Goal: Task Accomplishment & Management: Manage account settings

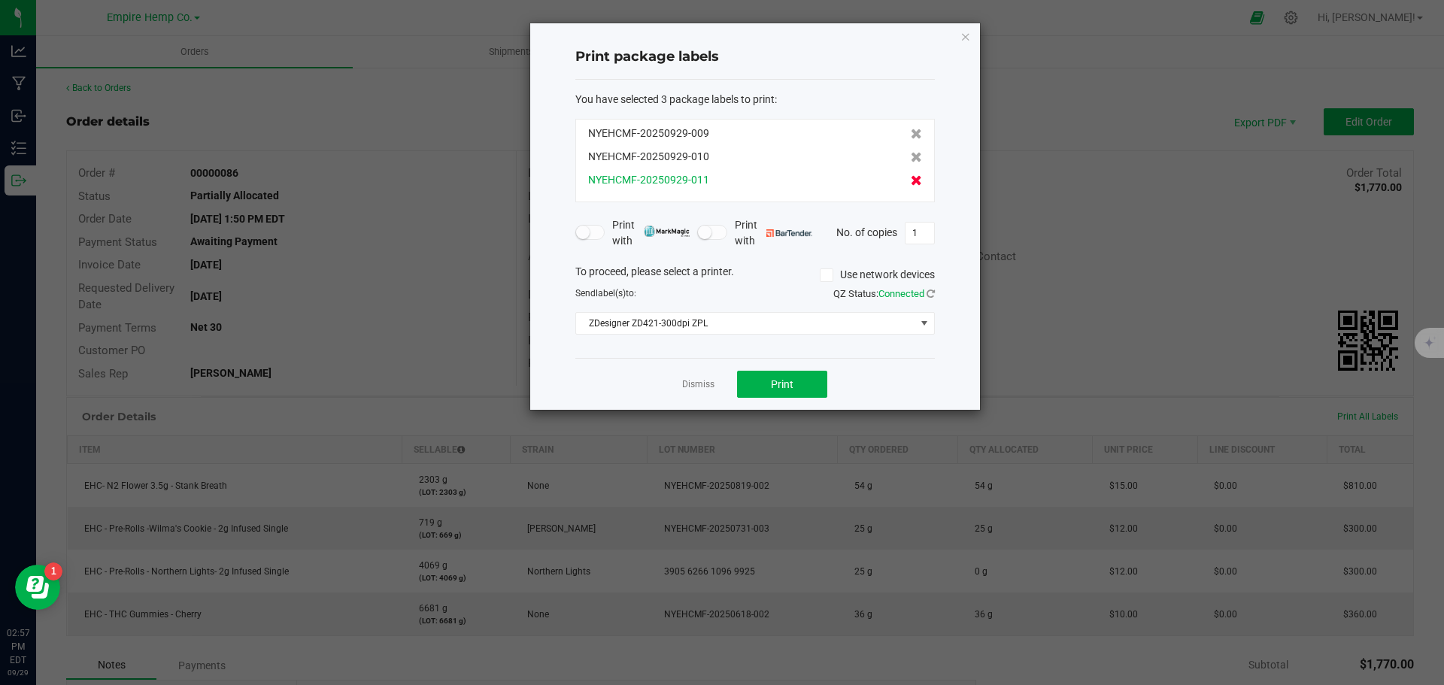
drag, startPoint x: 913, startPoint y: 169, endPoint x: 904, endPoint y: 174, distance: 9.4
click at [912, 169] on div "NYEHCMF-20250929-009 NYEHCMF-20250929-010 NYEHCMF-20250929-011" at bounding box center [755, 161] width 360 height 84
click at [911, 181] on icon at bounding box center [916, 180] width 11 height 11
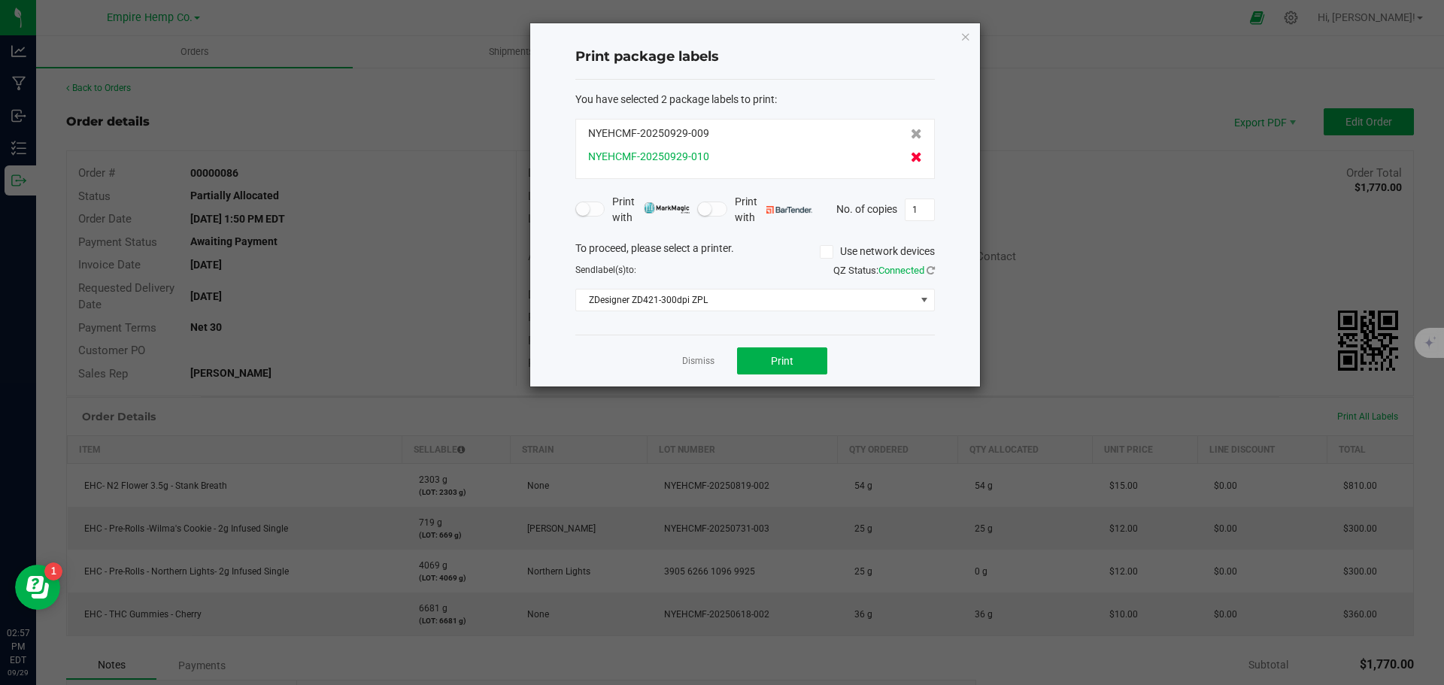
click at [911, 156] on icon at bounding box center [916, 157] width 11 height 11
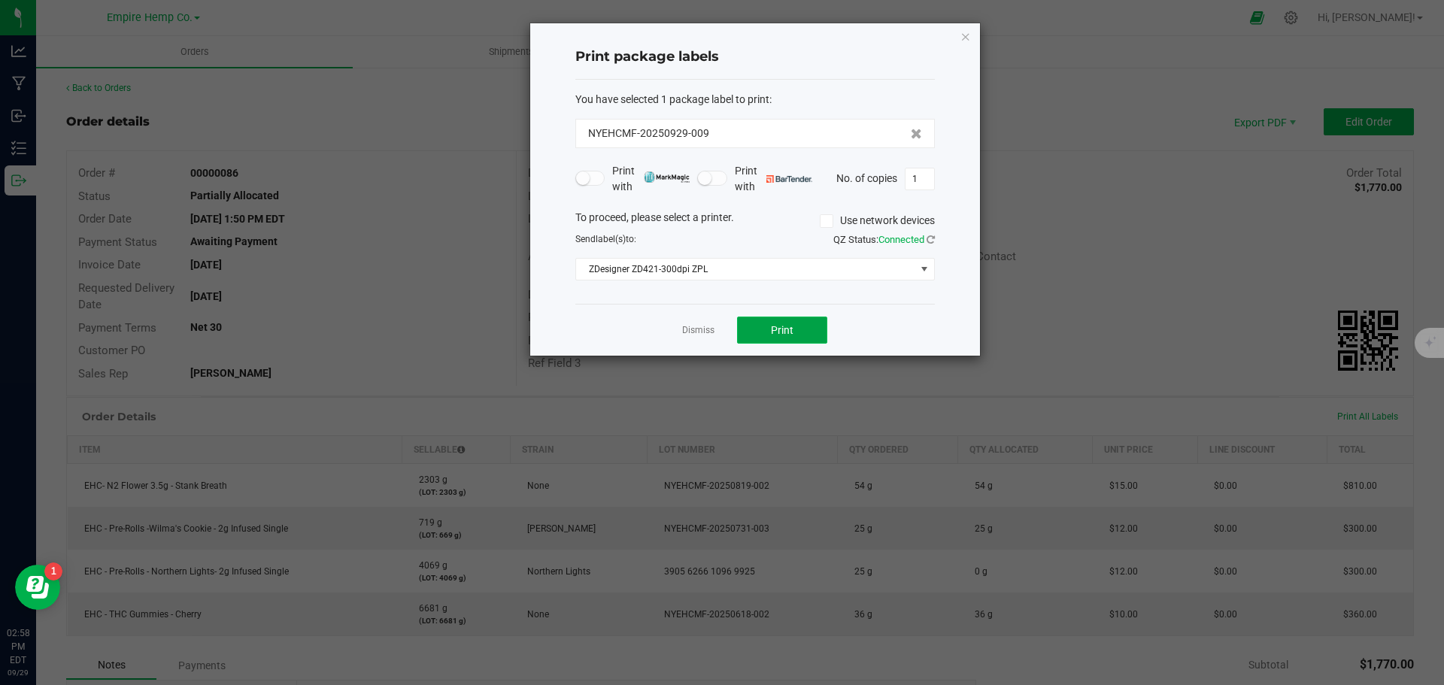
click at [774, 332] on span "Print" at bounding box center [782, 330] width 23 height 12
click at [691, 324] on link "Dismiss" at bounding box center [698, 330] width 32 height 13
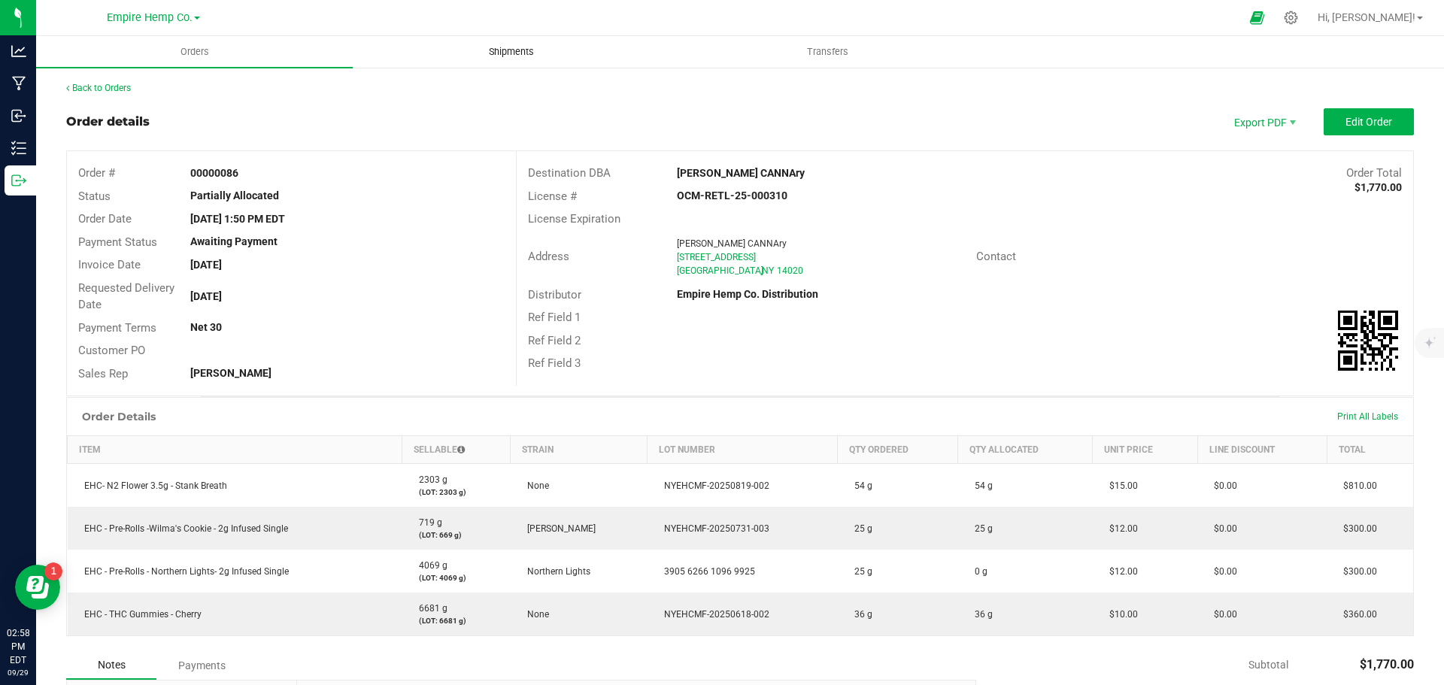
click at [495, 47] on span "Shipments" at bounding box center [512, 52] width 86 height 14
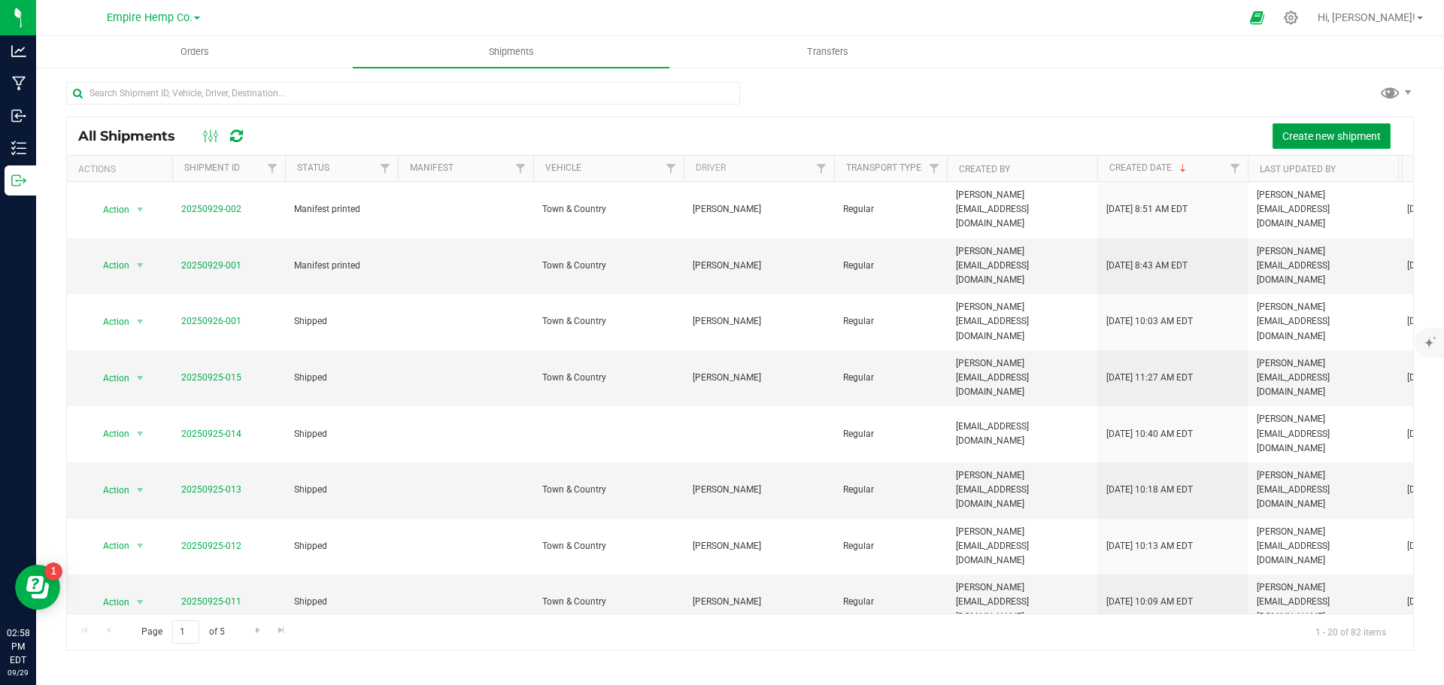
click at [1316, 134] on span "Create new shipment" at bounding box center [1332, 136] width 99 height 12
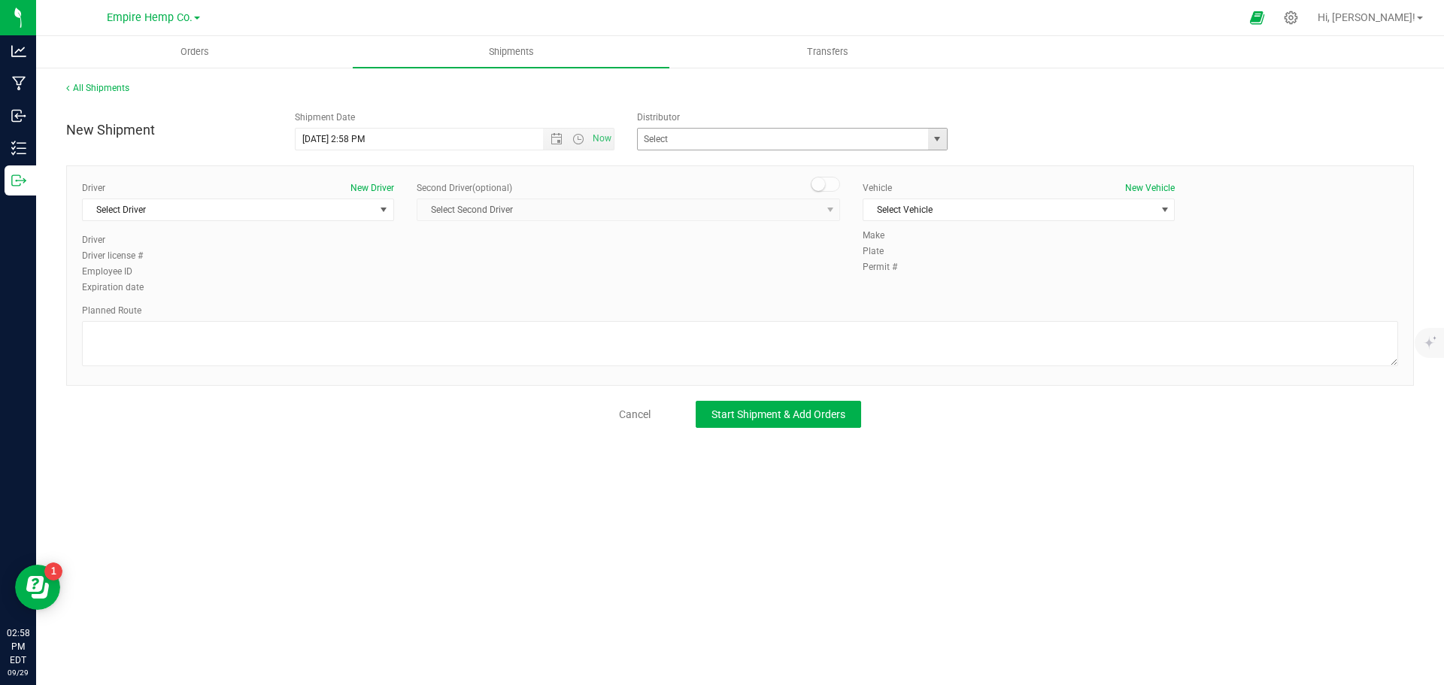
click at [943, 145] on span "select" at bounding box center [937, 139] width 19 height 21
click at [812, 184] on li "Empire Hemp Co. Distribution" at bounding box center [792, 187] width 309 height 23
type input "Empire Hemp Co. Distribution"
click at [386, 210] on span "select" at bounding box center [384, 210] width 12 height 12
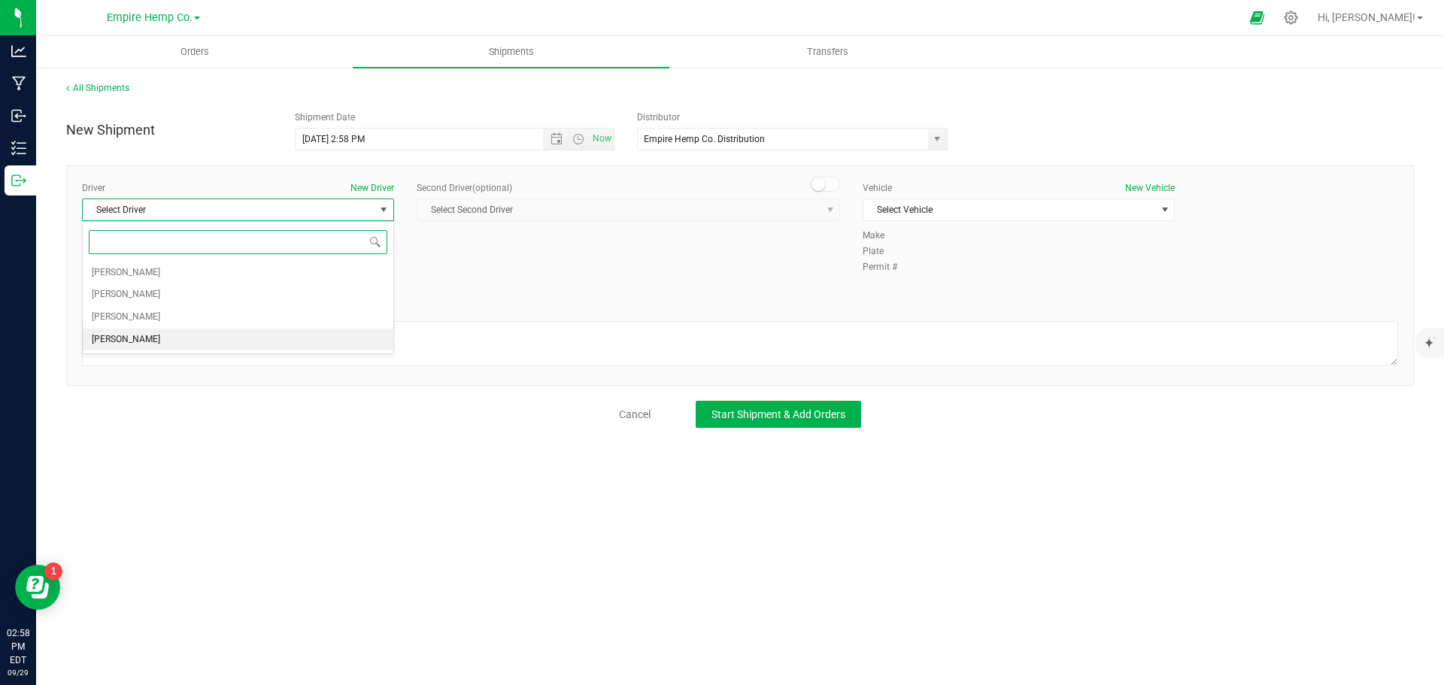
click at [266, 337] on li "[PERSON_NAME]" at bounding box center [238, 340] width 311 height 23
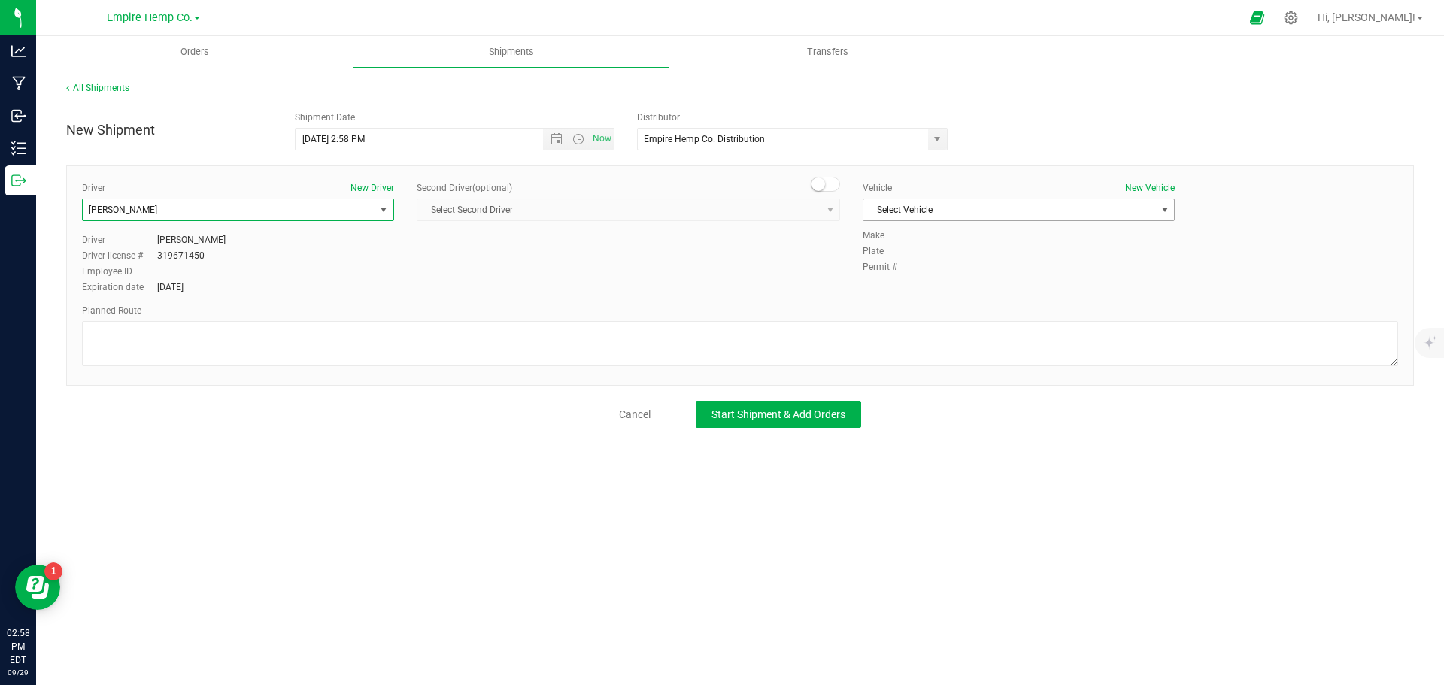
click at [1167, 212] on span "select" at bounding box center [1165, 210] width 12 height 12
click at [1098, 236] on li "Town & Country" at bounding box center [1019, 235] width 311 height 23
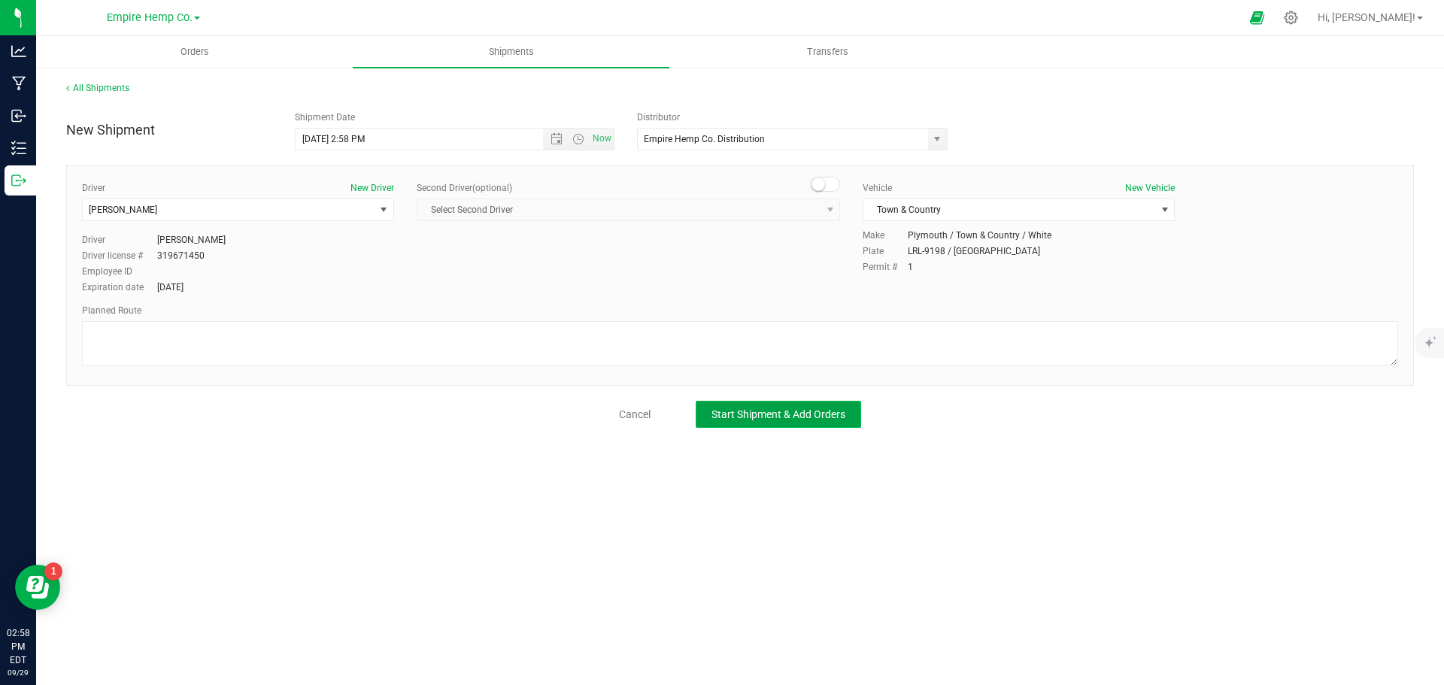
click at [812, 414] on span "Start Shipment & Add Orders" at bounding box center [779, 414] width 134 height 12
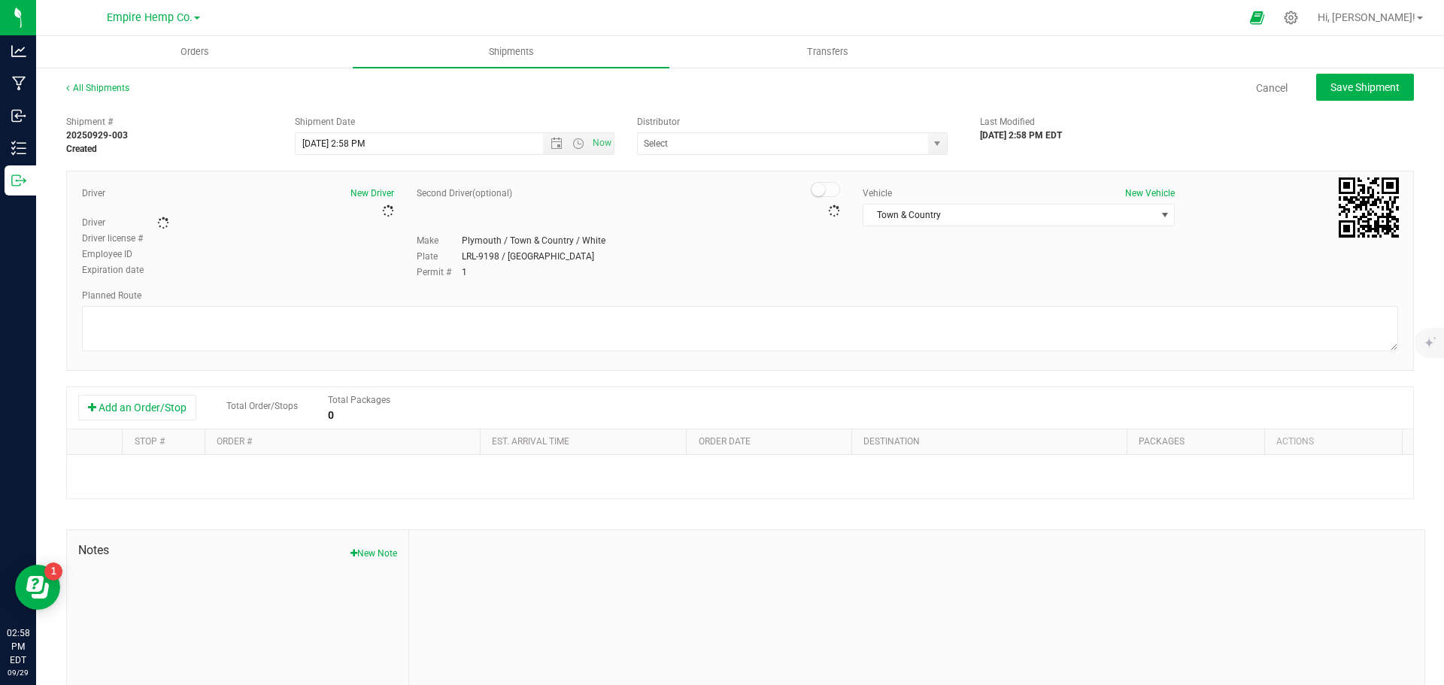
type input "Empire Hemp Co. Distribution"
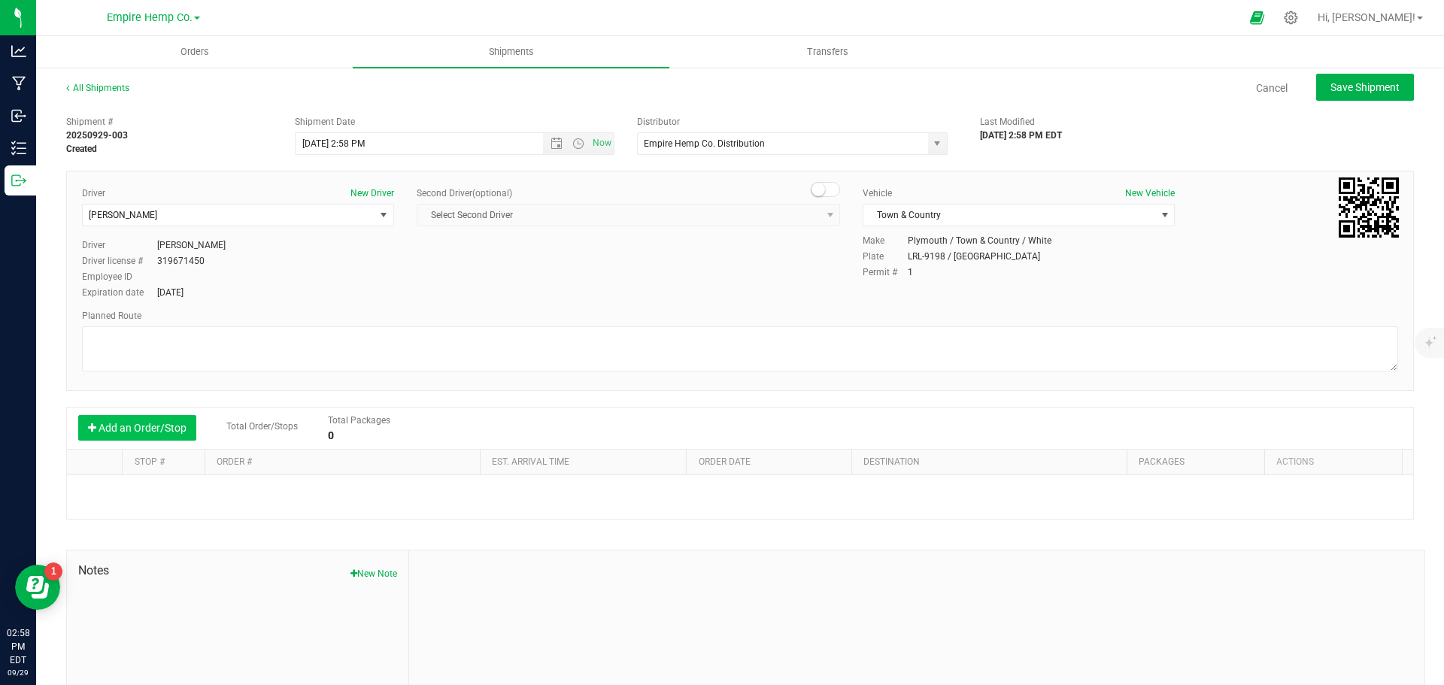
click at [120, 431] on button "Add an Order/Stop" at bounding box center [137, 428] width 118 height 26
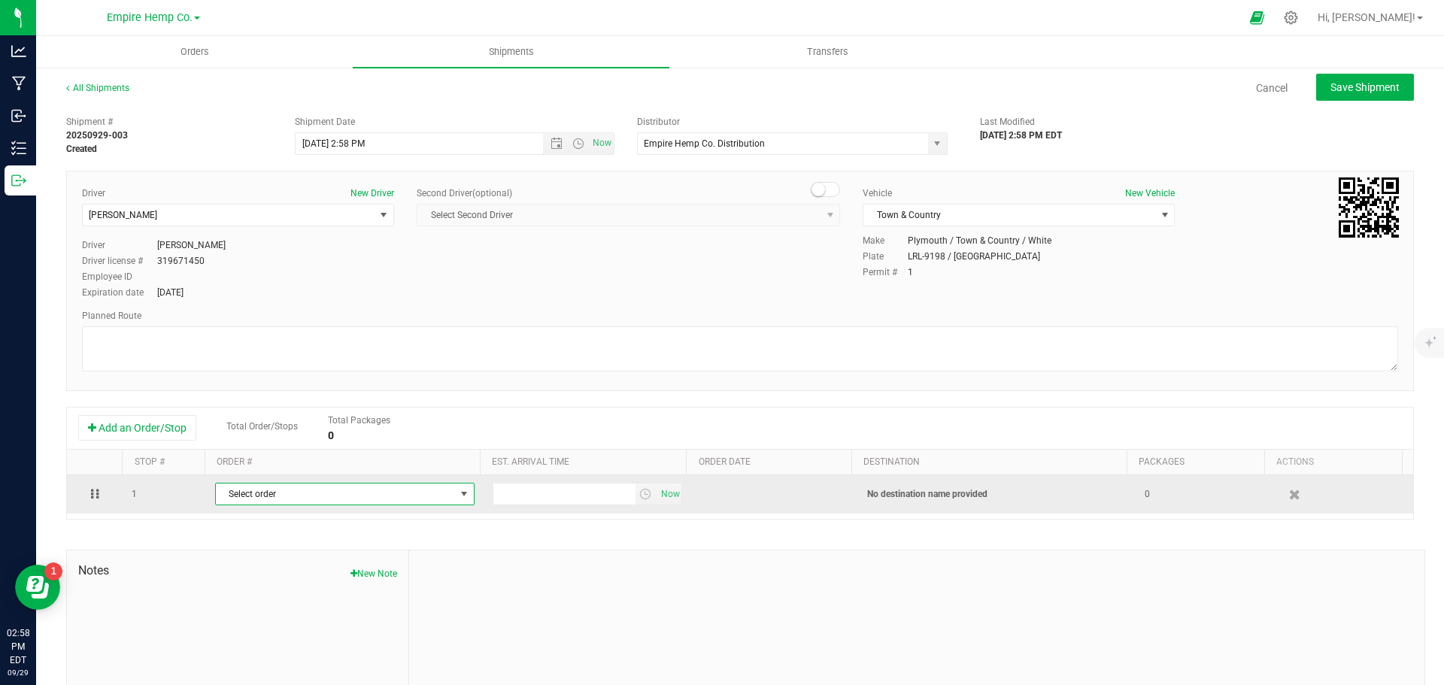
click at [415, 501] on span "Select order" at bounding box center [335, 494] width 239 height 21
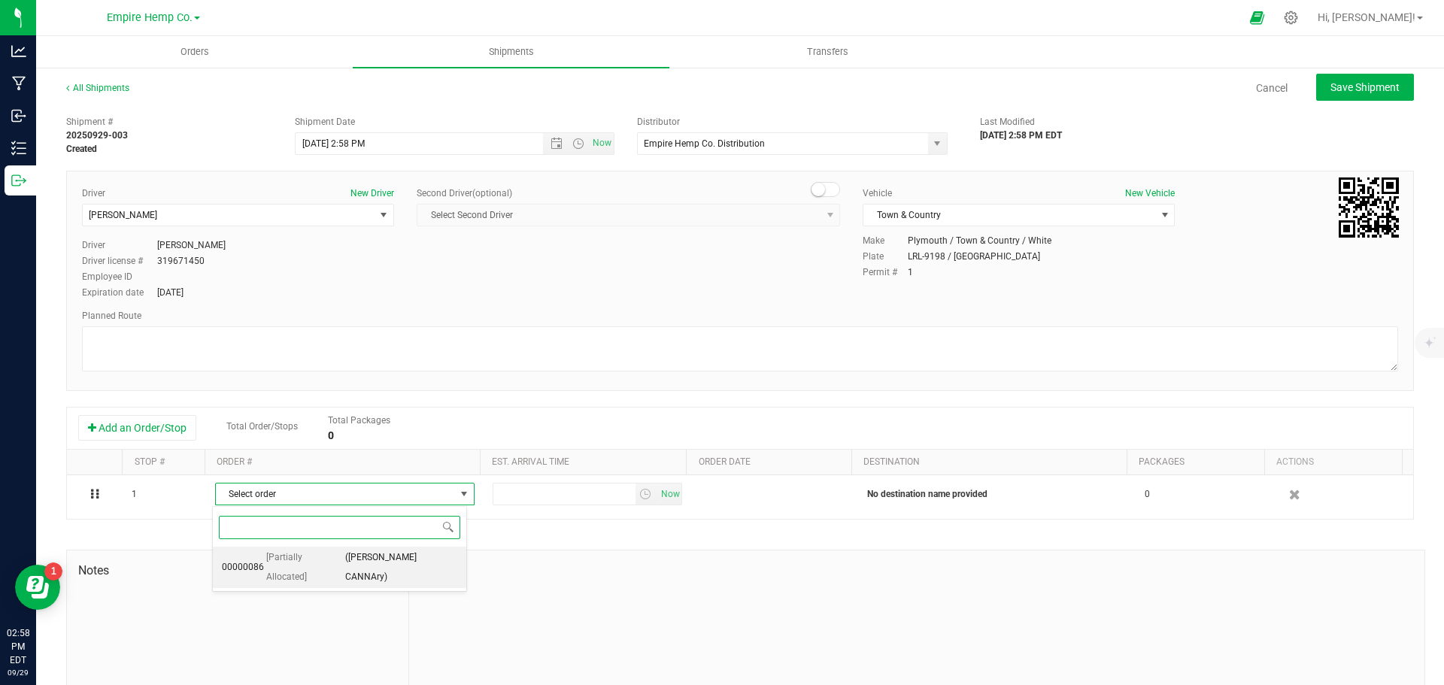
click at [411, 561] on span "([PERSON_NAME] CANNAry)" at bounding box center [401, 567] width 112 height 38
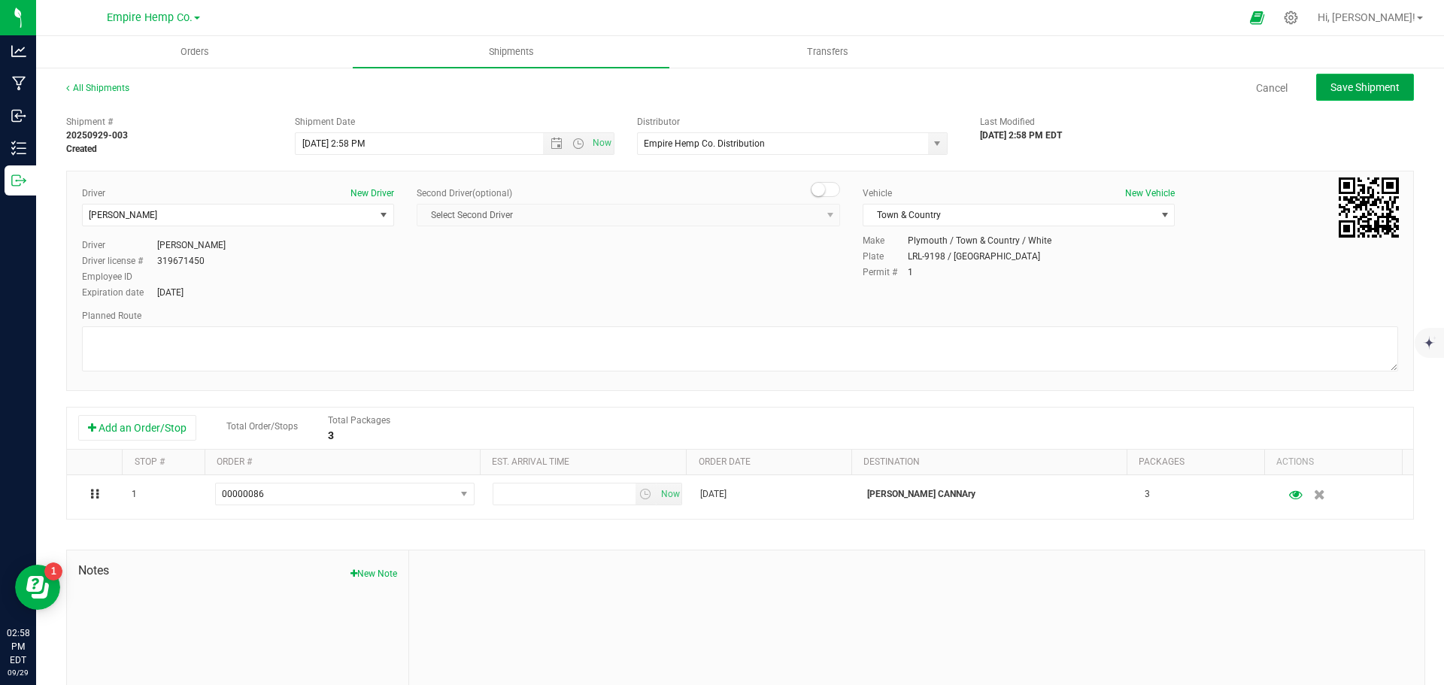
click at [1347, 95] on button "Save Shipment" at bounding box center [1365, 87] width 98 height 27
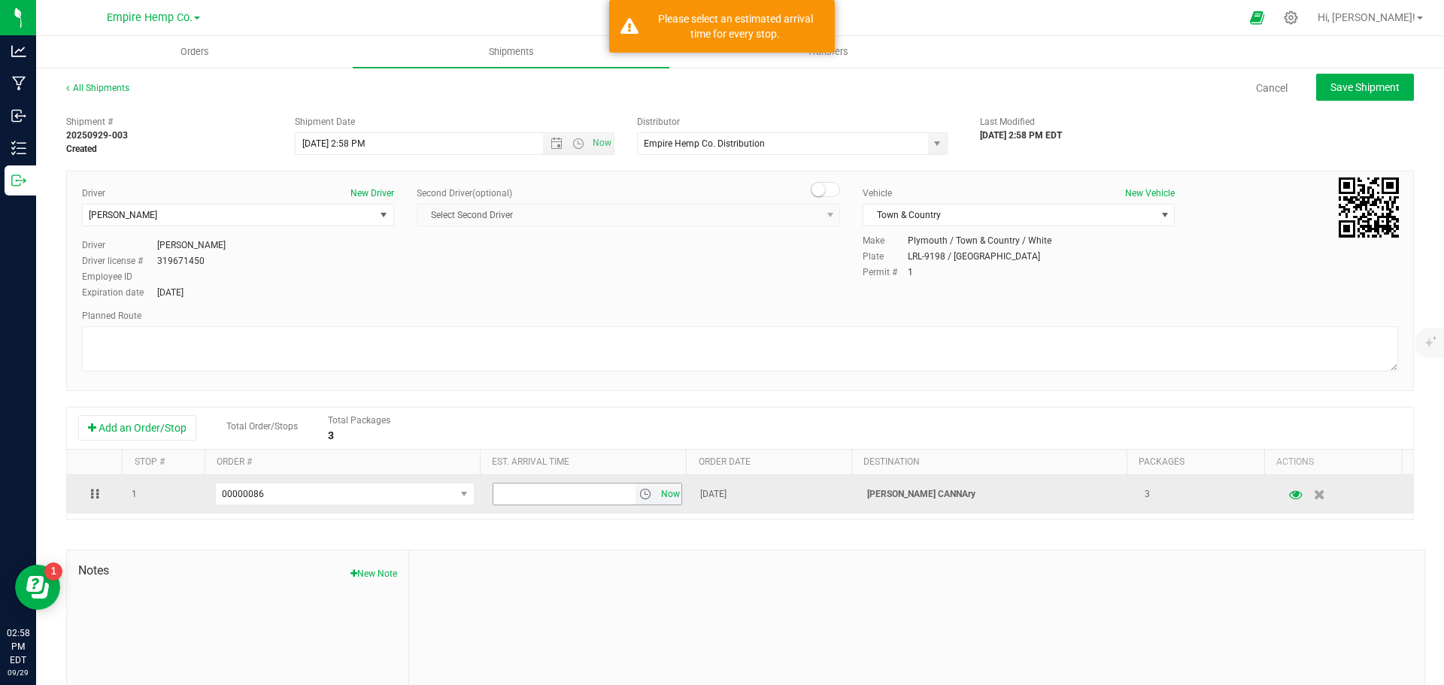
click at [657, 496] on span "Now" at bounding box center [670, 495] width 26 height 22
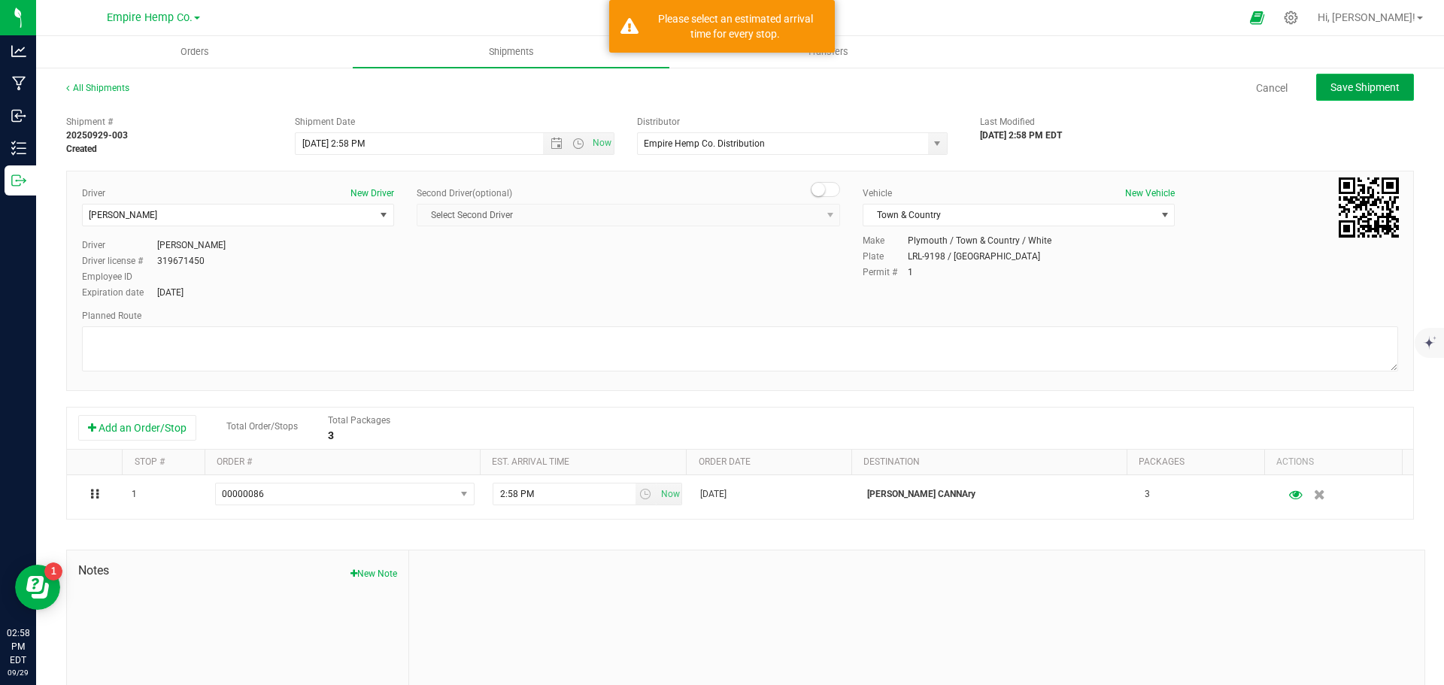
click at [1357, 81] on span "Save Shipment" at bounding box center [1365, 87] width 69 height 12
type input "[DATE] 6:58 PM"
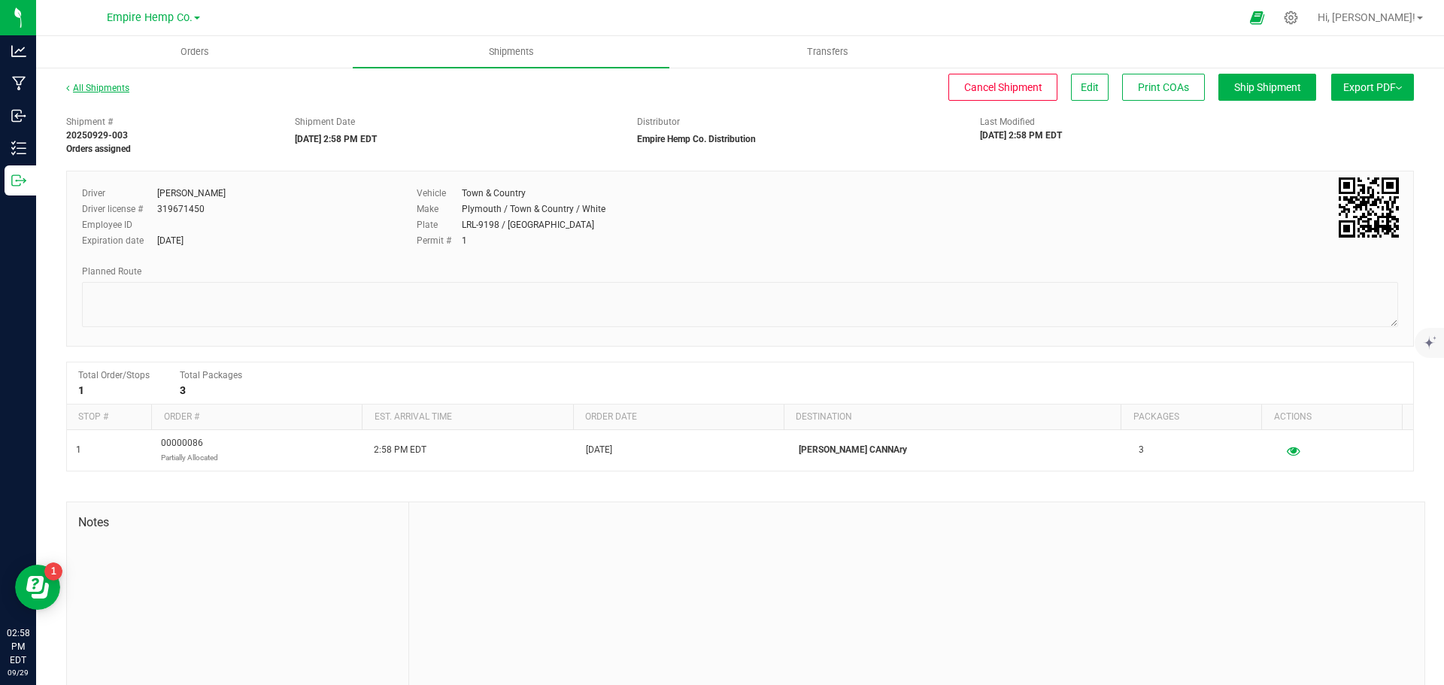
click at [70, 86] on link "All Shipments" at bounding box center [97, 88] width 63 height 11
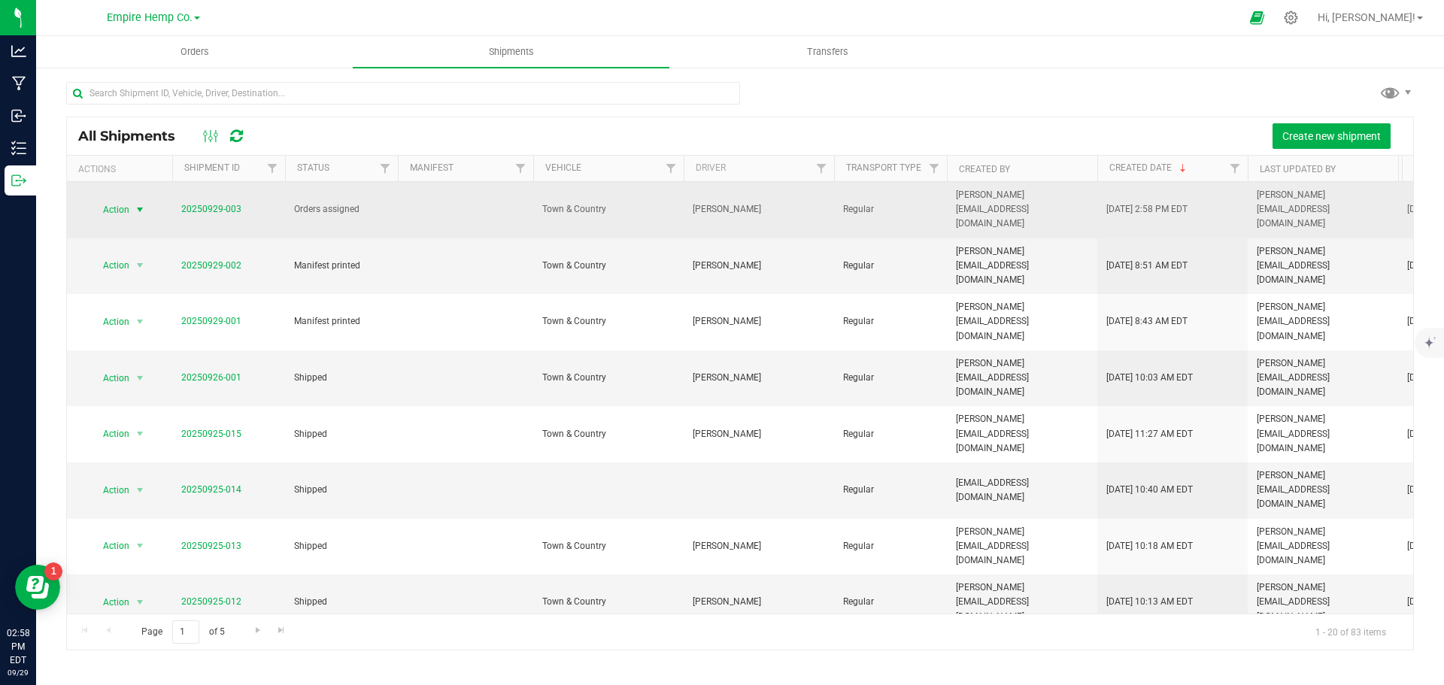
click at [141, 204] on span "select" at bounding box center [140, 210] width 12 height 12
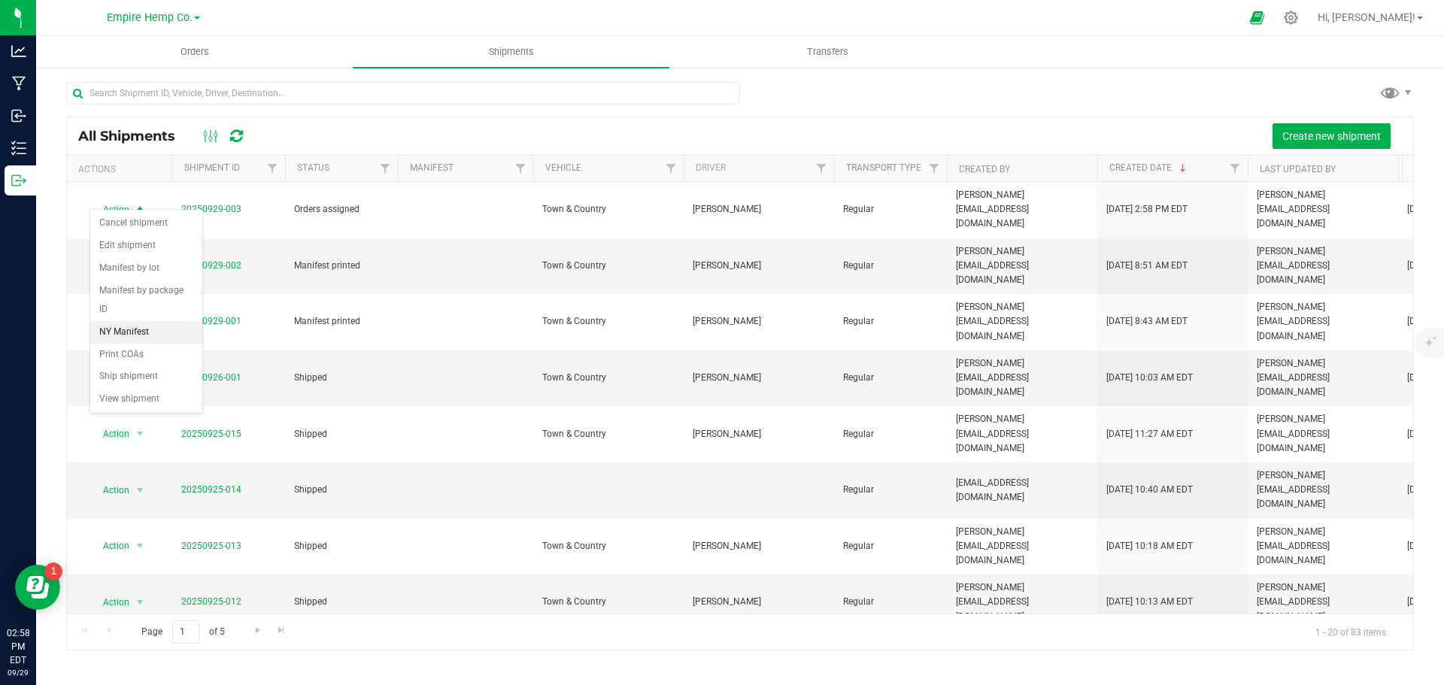
click at [157, 321] on li "NY Manifest" at bounding box center [146, 332] width 112 height 23
click at [199, 51] on span "Orders" at bounding box center [194, 52] width 69 height 14
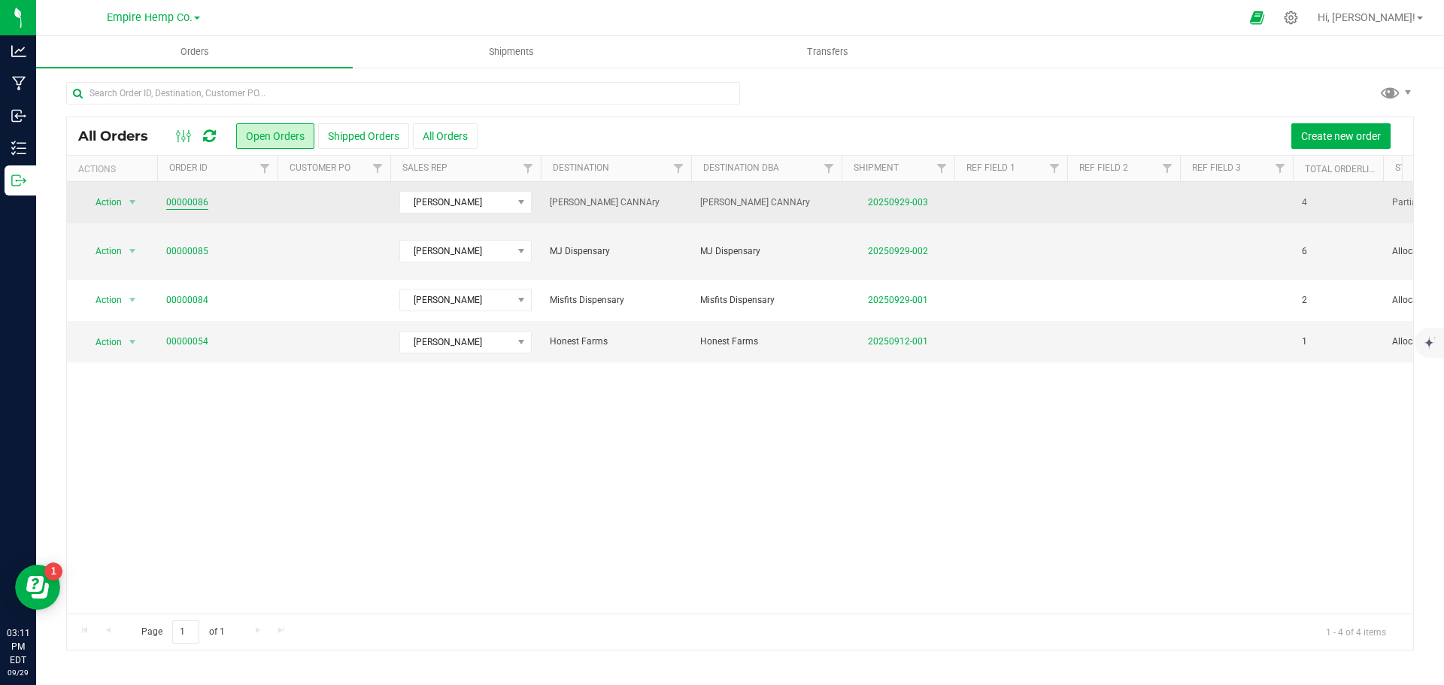
click at [198, 202] on link "00000086" at bounding box center [187, 203] width 42 height 14
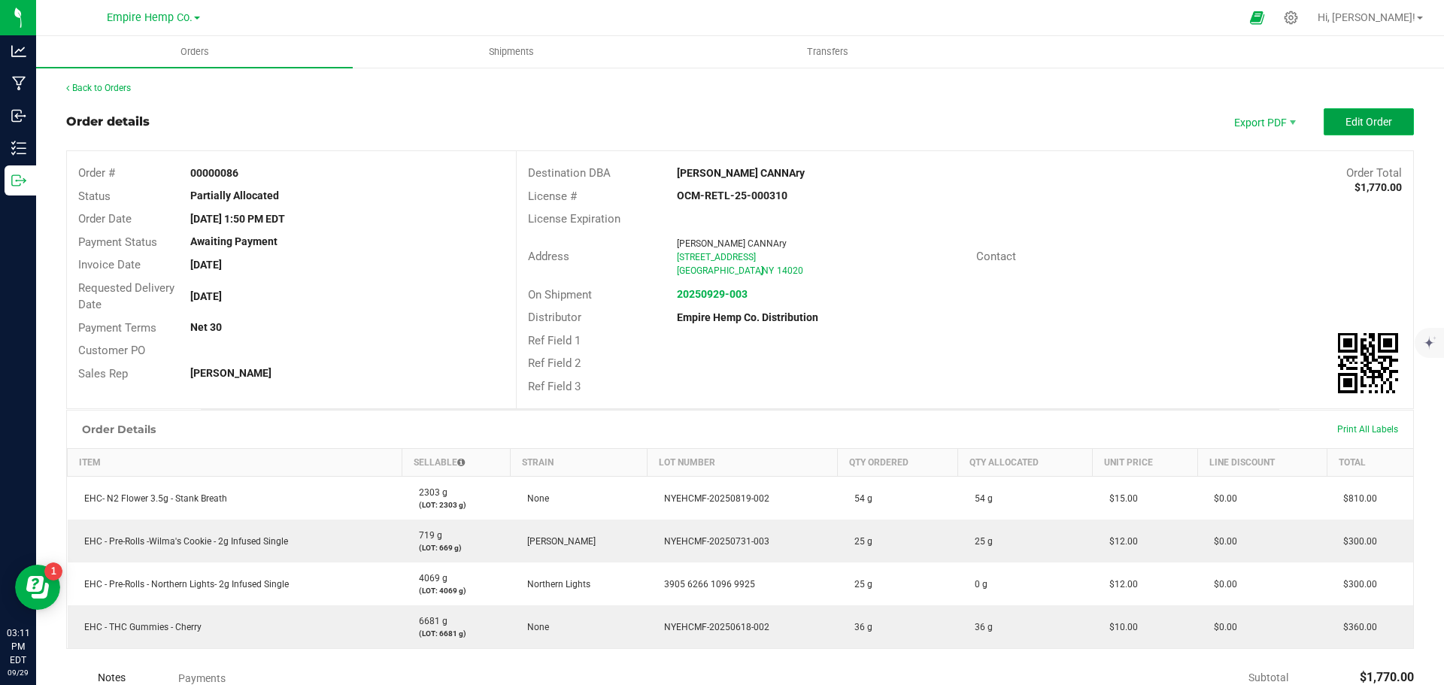
click at [1374, 123] on span "Edit Order" at bounding box center [1369, 122] width 47 height 12
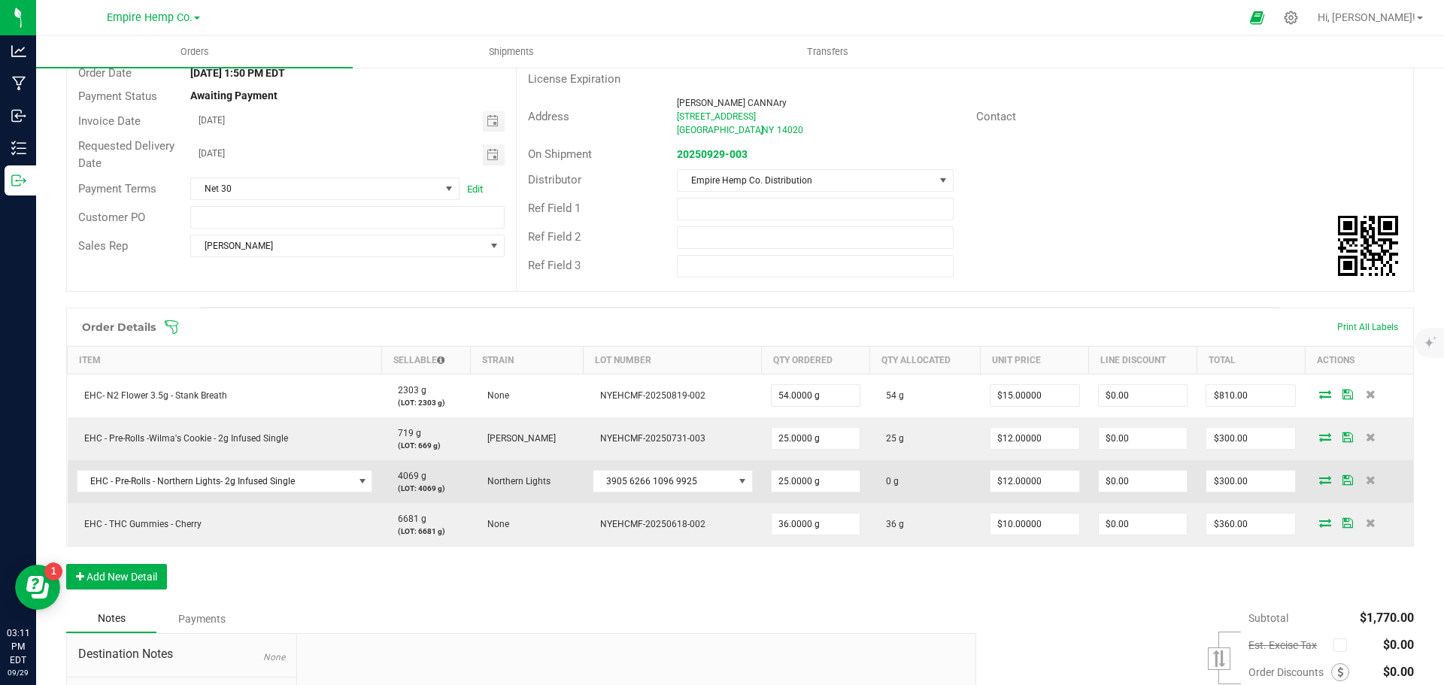
scroll to position [150, 0]
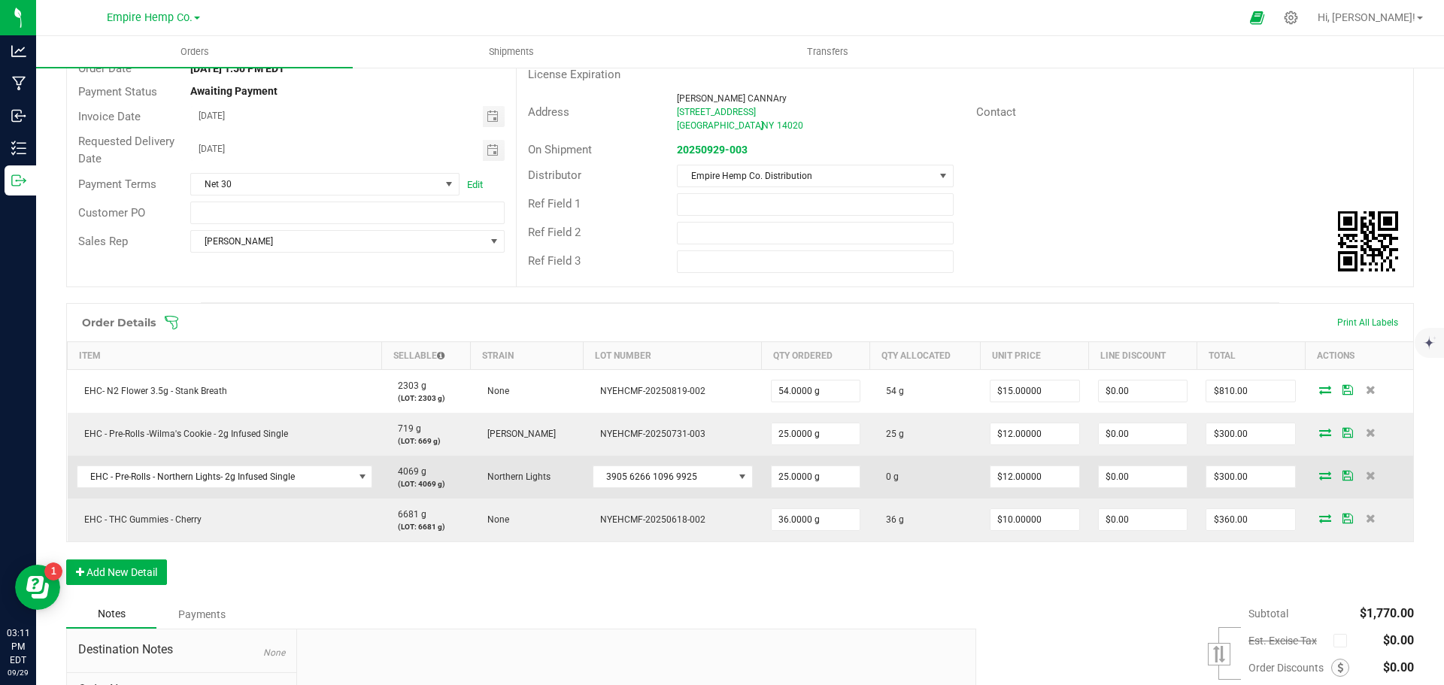
click at [1319, 476] on icon at bounding box center [1325, 475] width 12 height 9
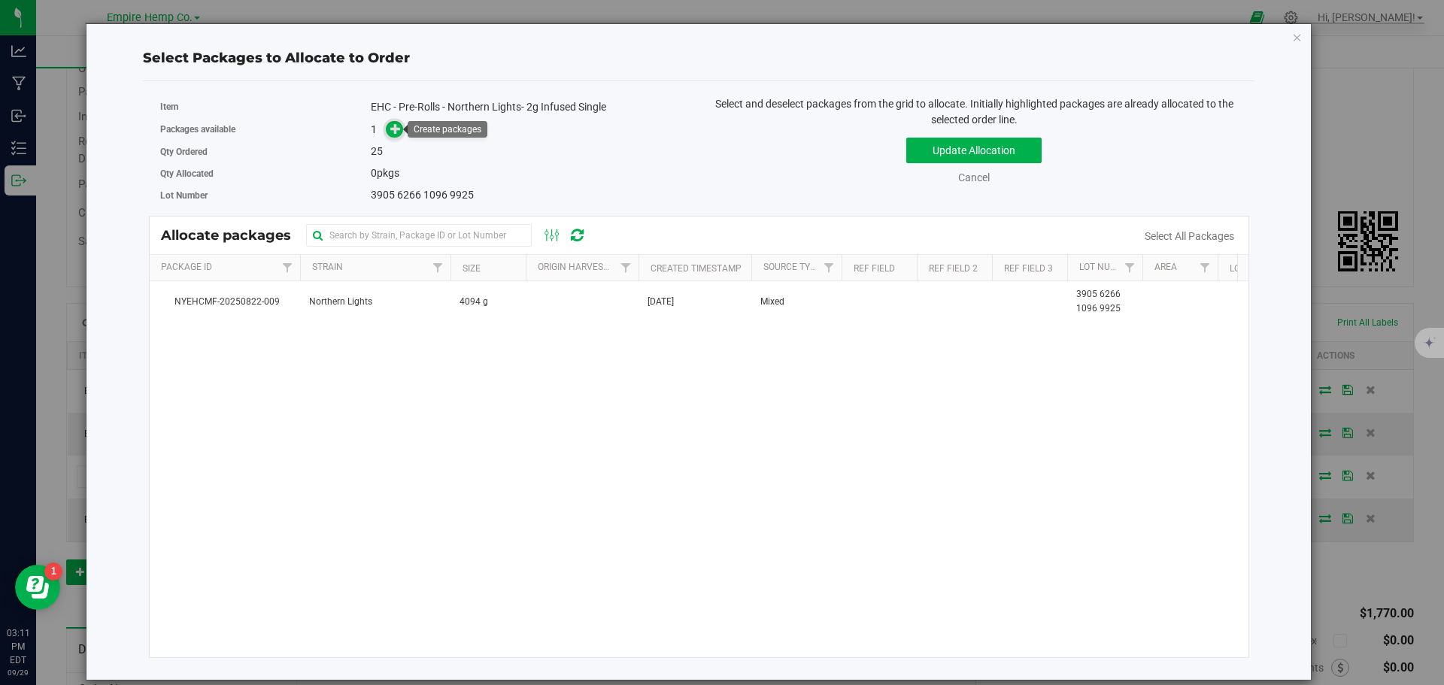
click at [389, 129] on span at bounding box center [394, 129] width 17 height 17
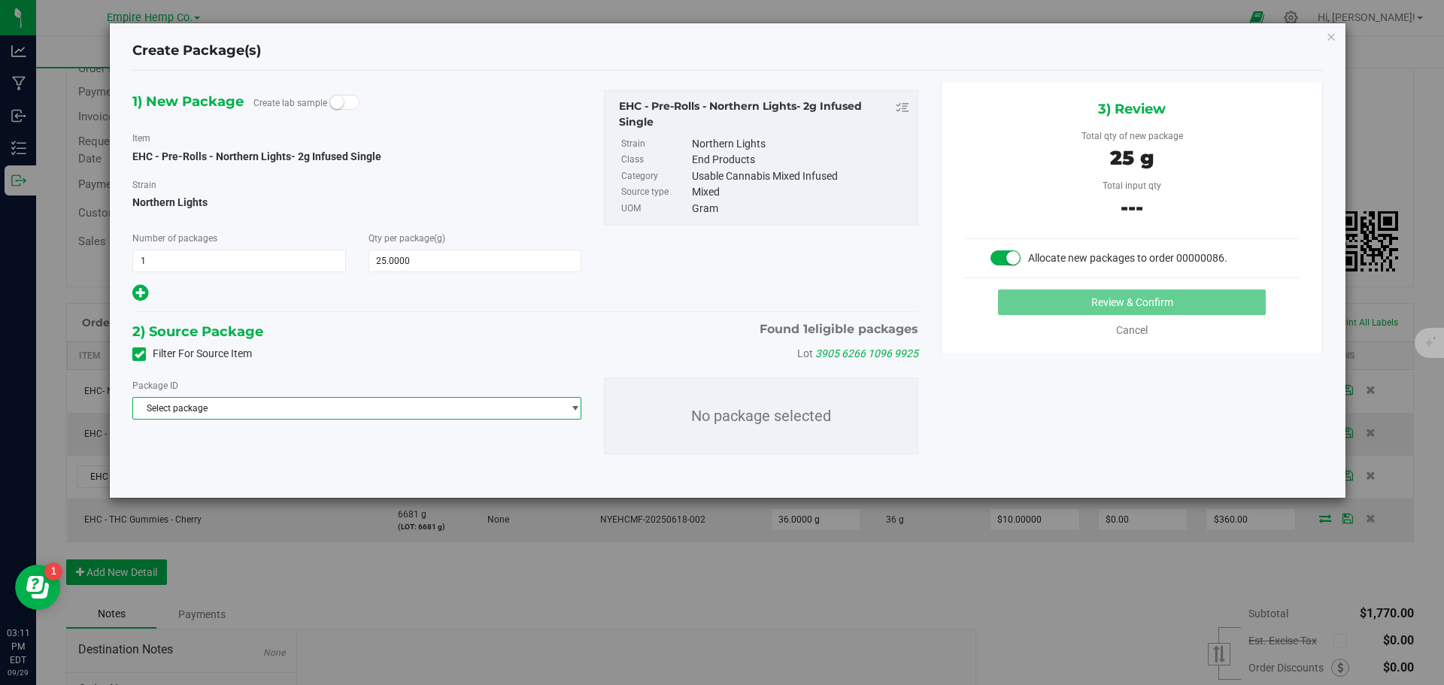
click at [252, 402] on span "Select package" at bounding box center [347, 408] width 429 height 21
click at [266, 473] on span "( EHC - Pre-Rolls - Northern Lights- 2g Infused Single )" at bounding box center [357, 470] width 215 height 11
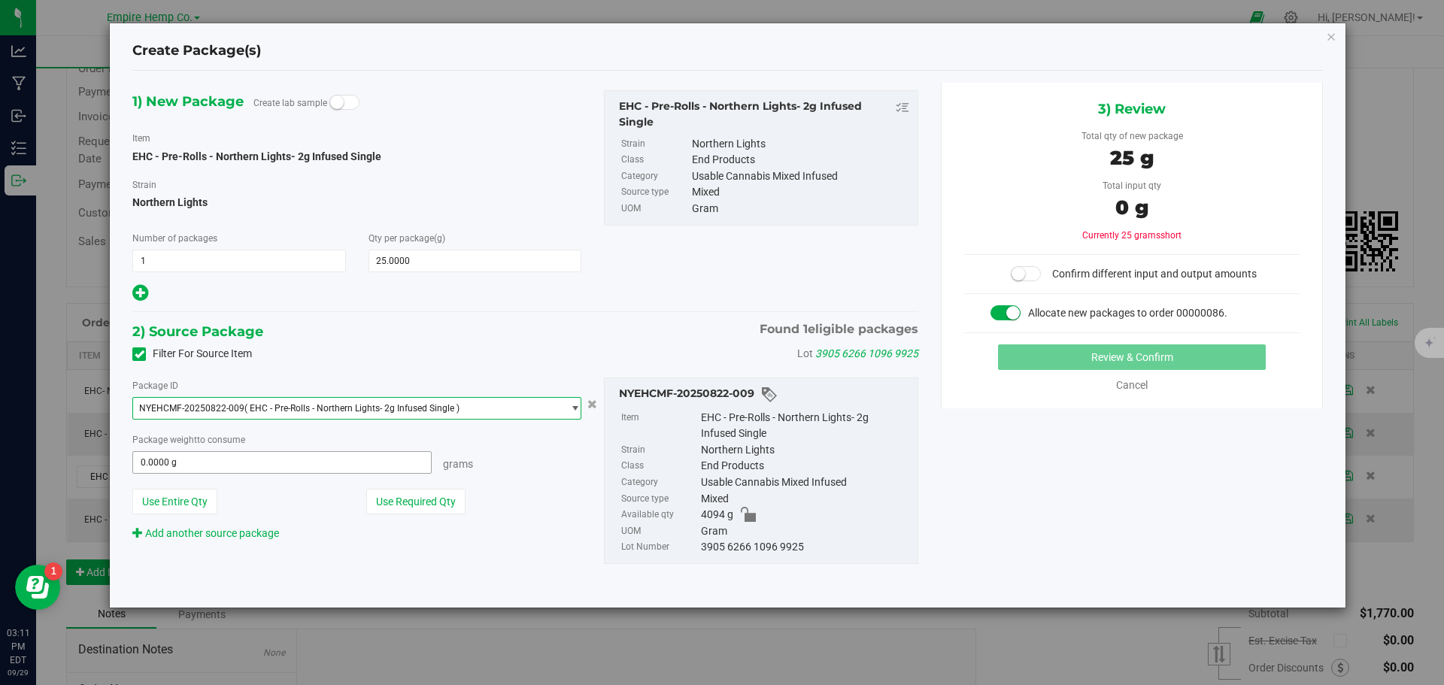
click at [261, 458] on span "0.0000 g 0" at bounding box center [281, 462] width 299 height 23
type input "25"
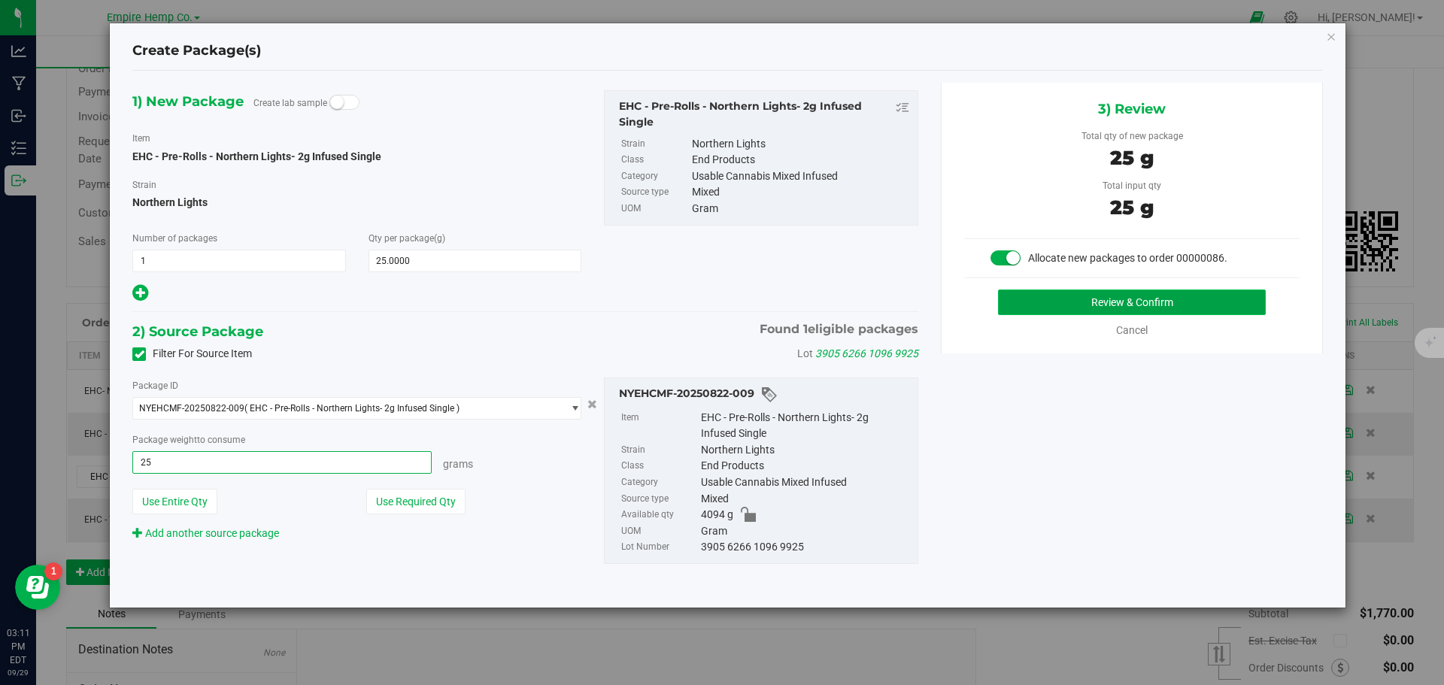
type input "25.0000 g"
click at [1032, 309] on button "Review & Confirm" at bounding box center [1132, 303] width 268 height 26
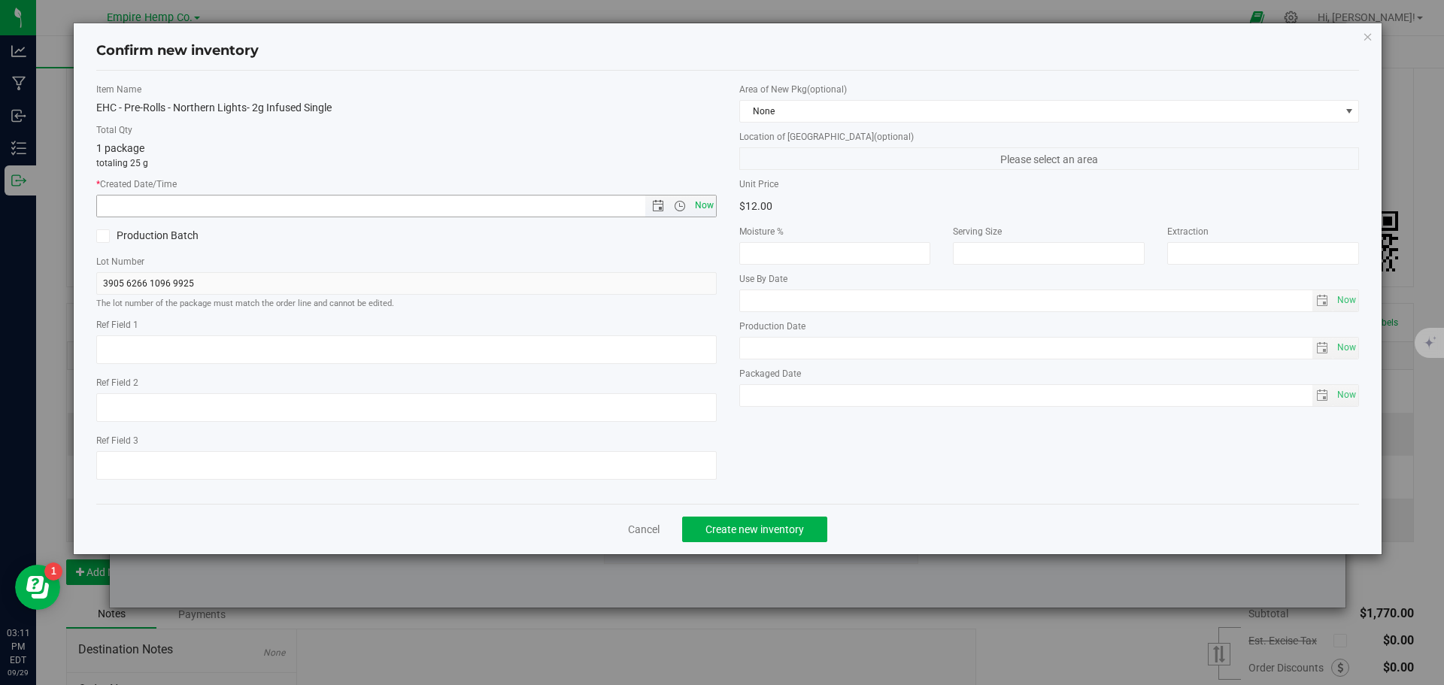
click at [703, 208] on span "Now" at bounding box center [704, 206] width 26 height 22
type input "[DATE] 3:11 PM"
click at [777, 540] on button "Create new inventory" at bounding box center [754, 530] width 145 height 26
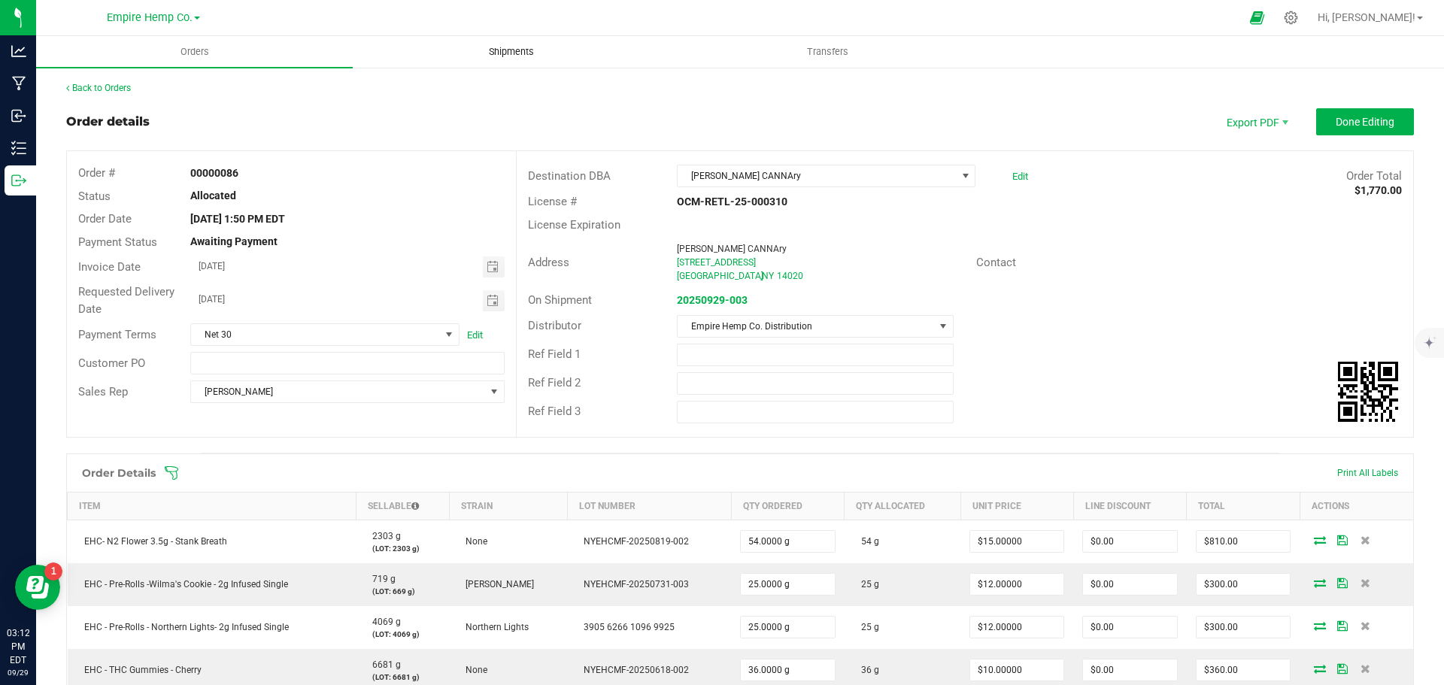
click at [518, 51] on span "Shipments" at bounding box center [512, 52] width 86 height 14
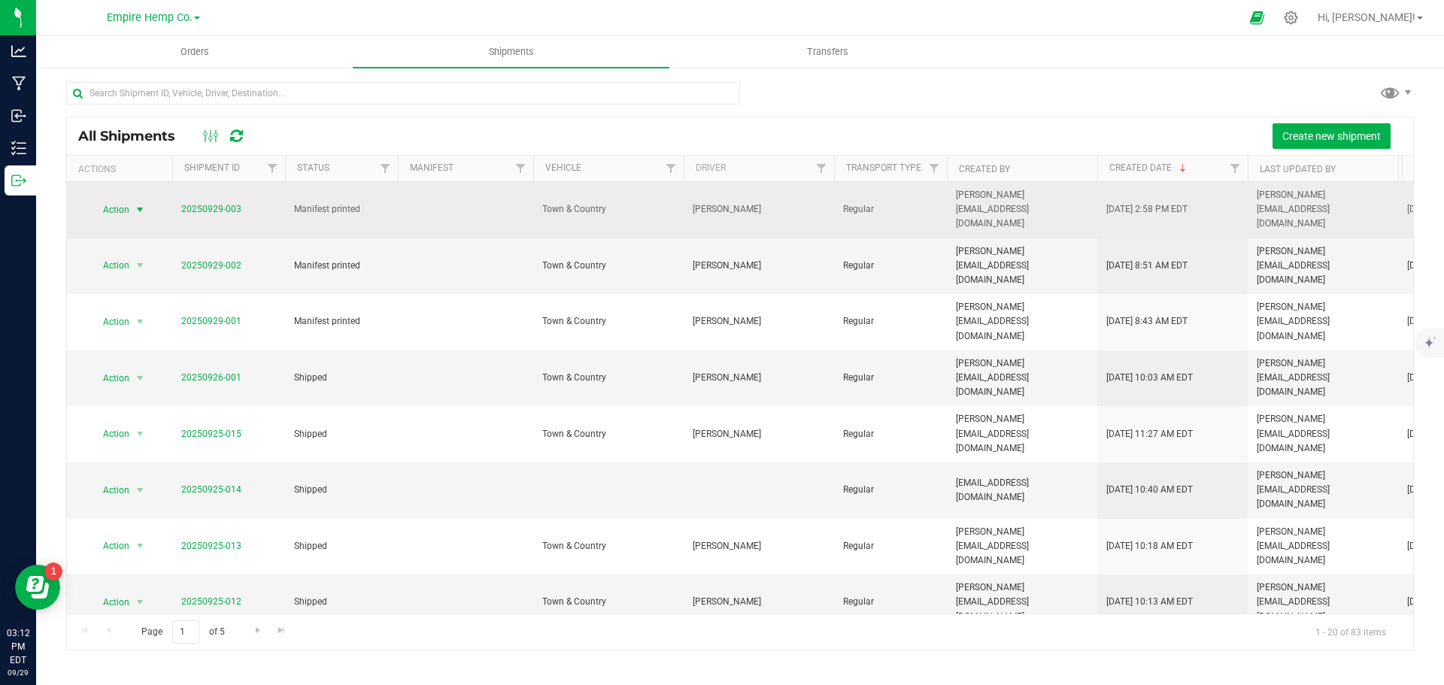
click at [138, 204] on span "select" at bounding box center [140, 210] width 12 height 12
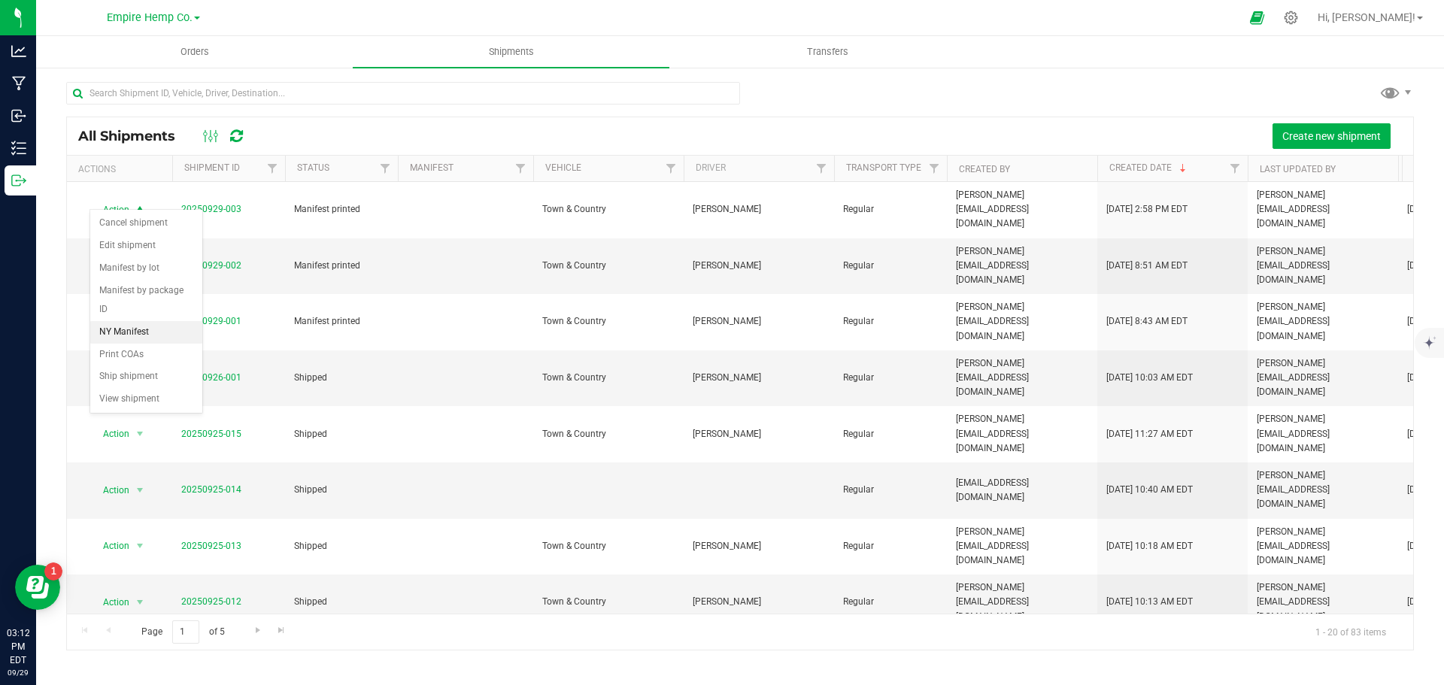
click at [139, 321] on li "NY Manifest" at bounding box center [146, 332] width 112 height 23
click at [184, 50] on span "Orders" at bounding box center [194, 52] width 69 height 14
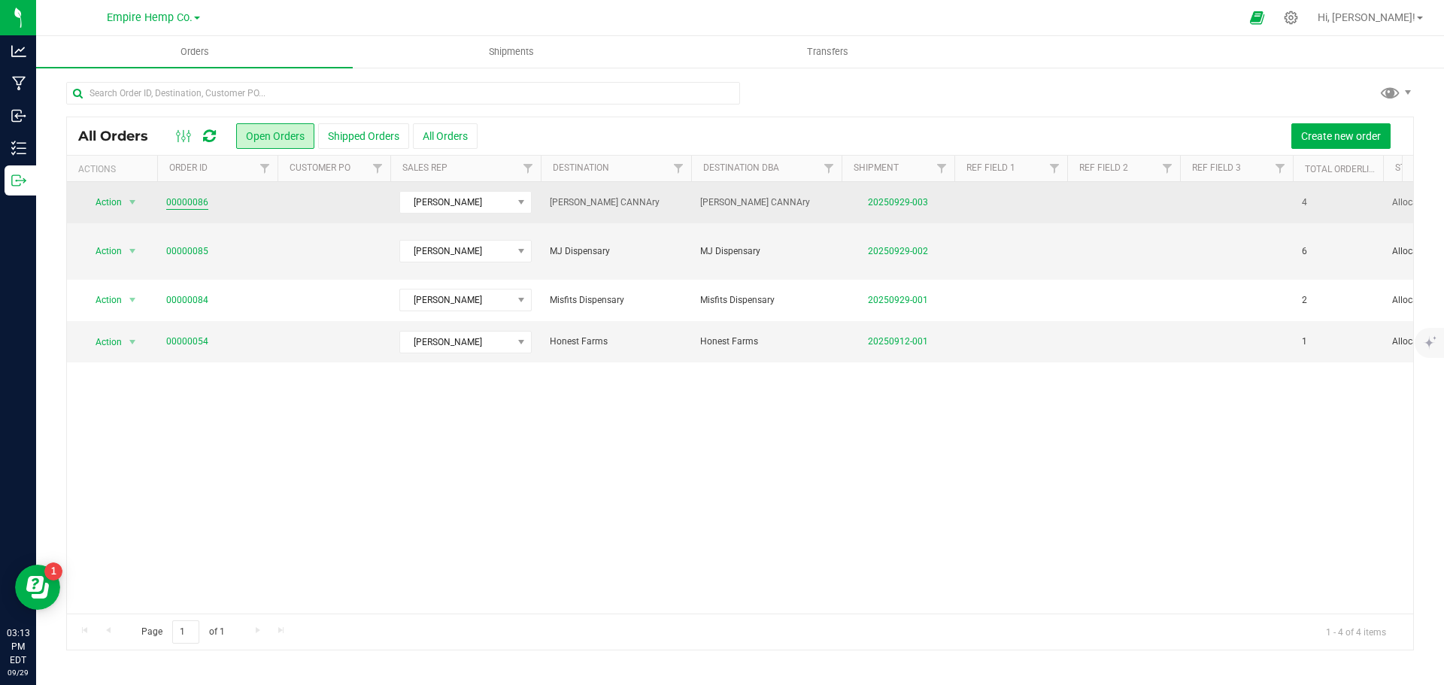
click at [187, 204] on link "00000086" at bounding box center [187, 203] width 42 height 14
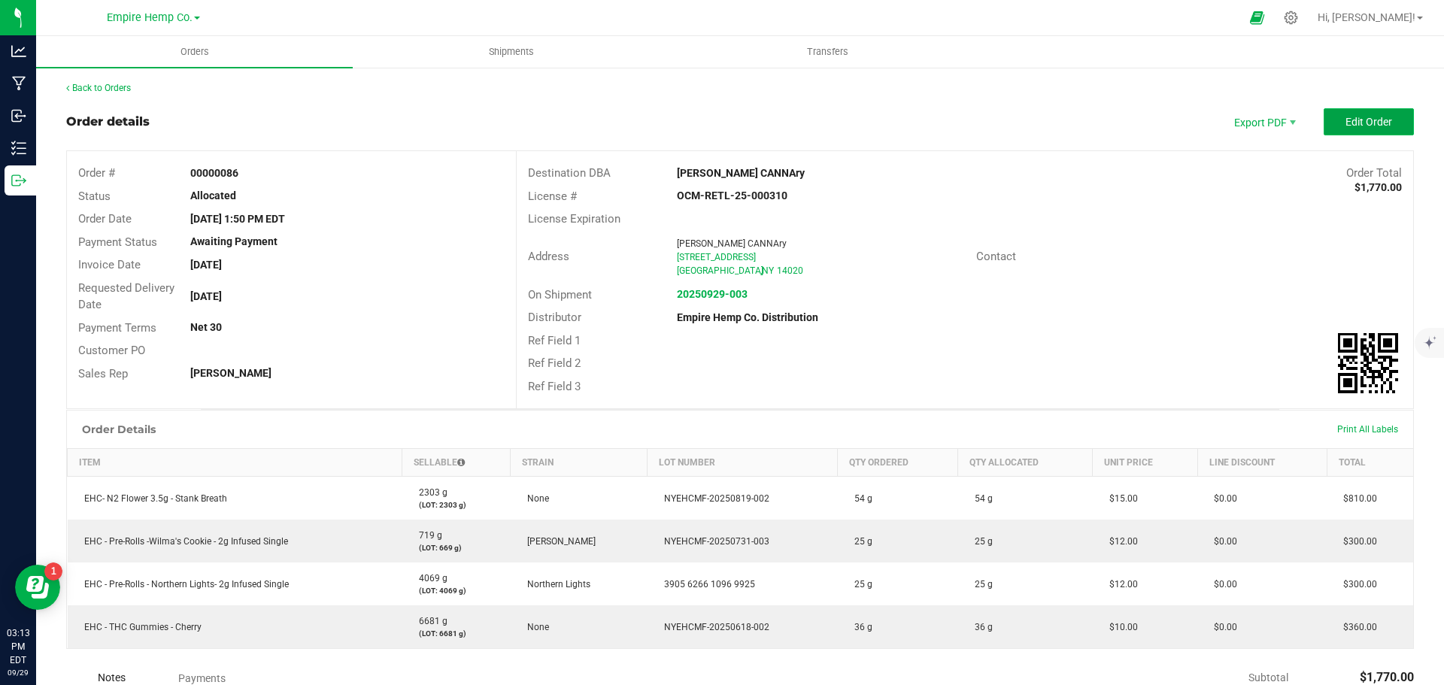
click at [1346, 127] on span "Edit Order" at bounding box center [1369, 122] width 47 height 12
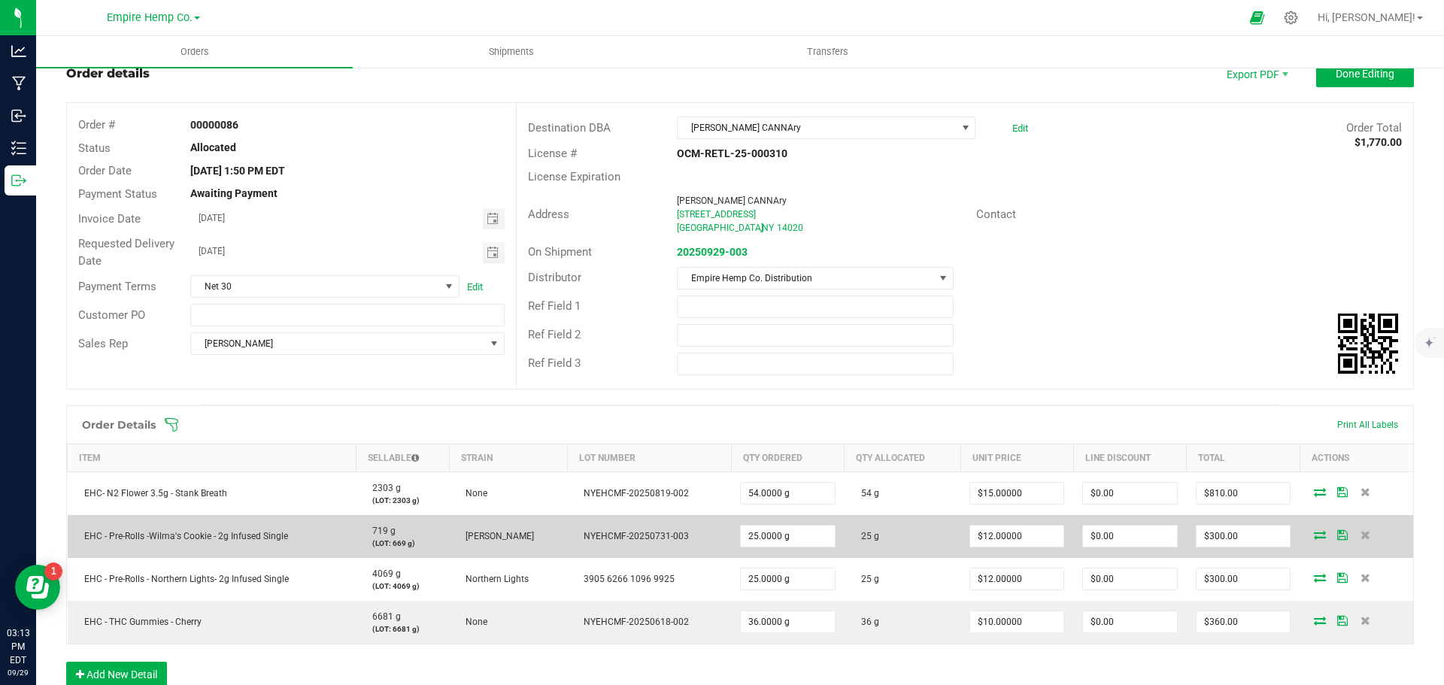
scroll to position [75, 0]
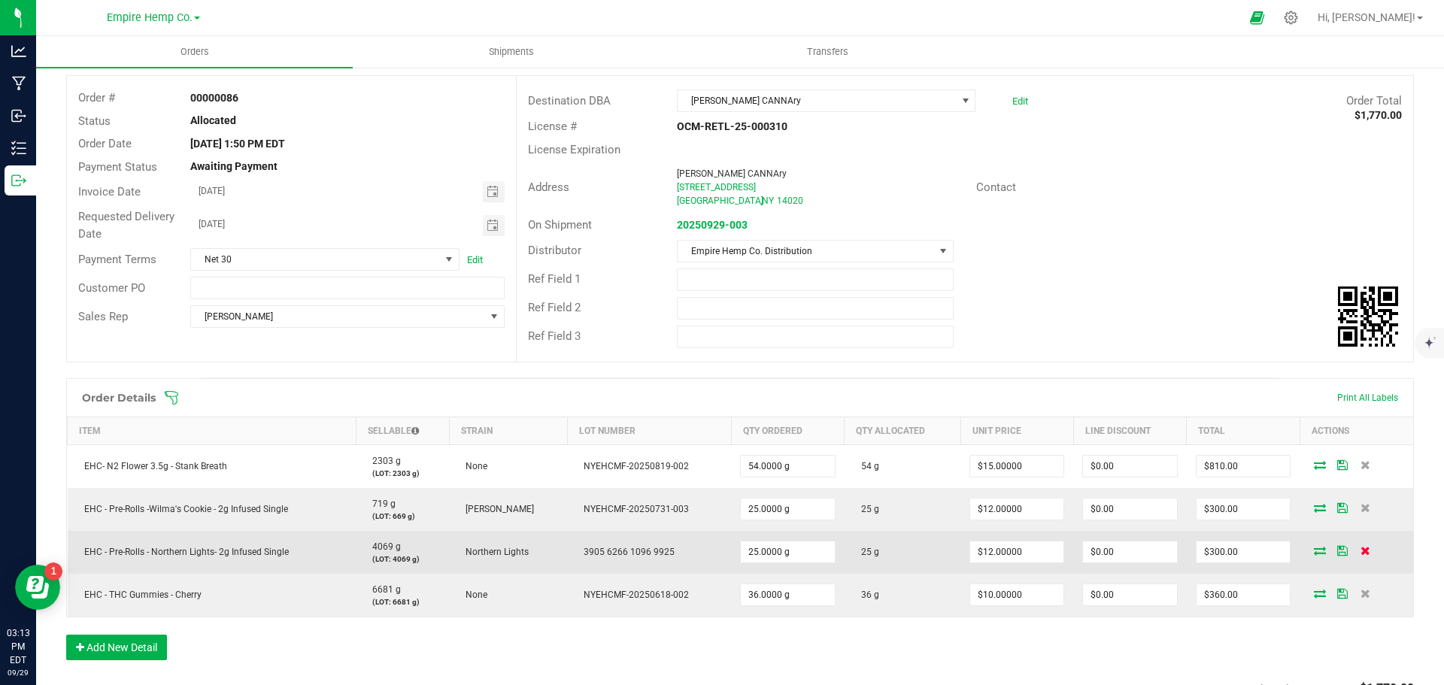
click at [1361, 552] on icon at bounding box center [1366, 550] width 10 height 9
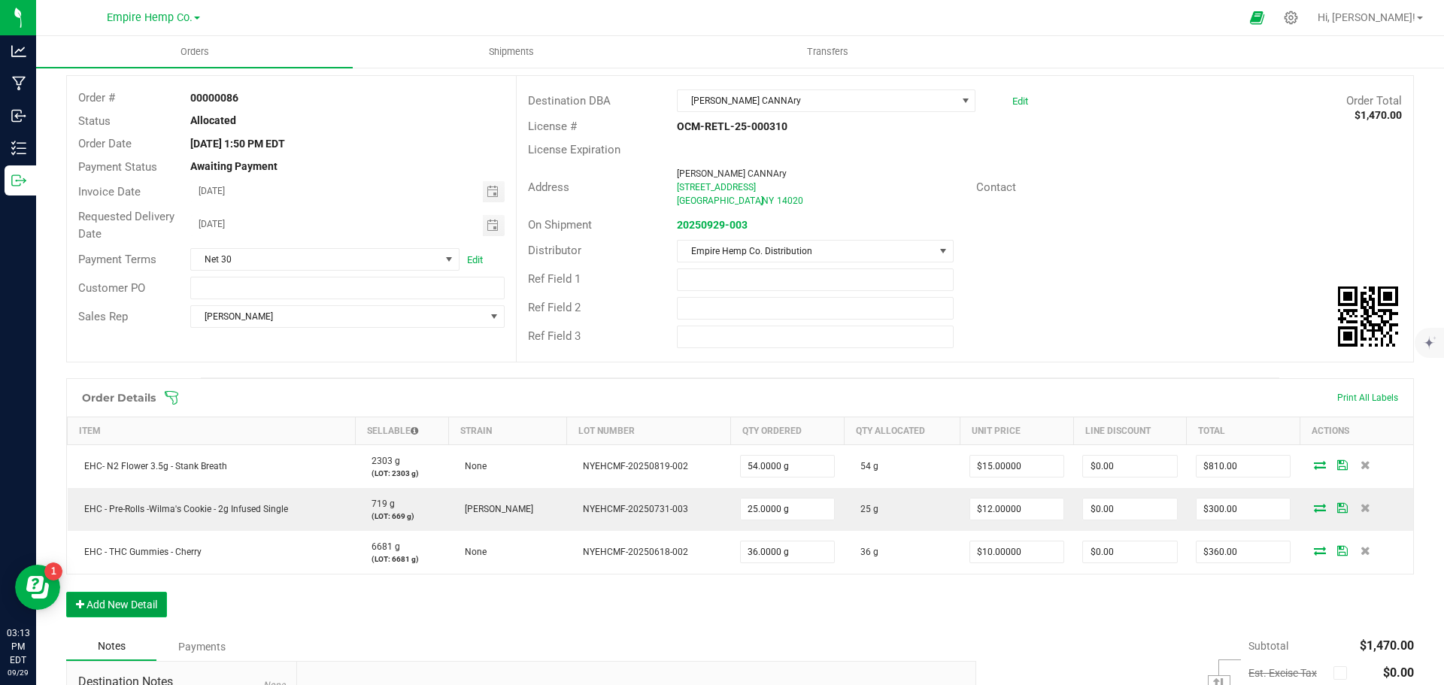
click at [129, 602] on button "Add New Detail" at bounding box center [116, 605] width 101 height 26
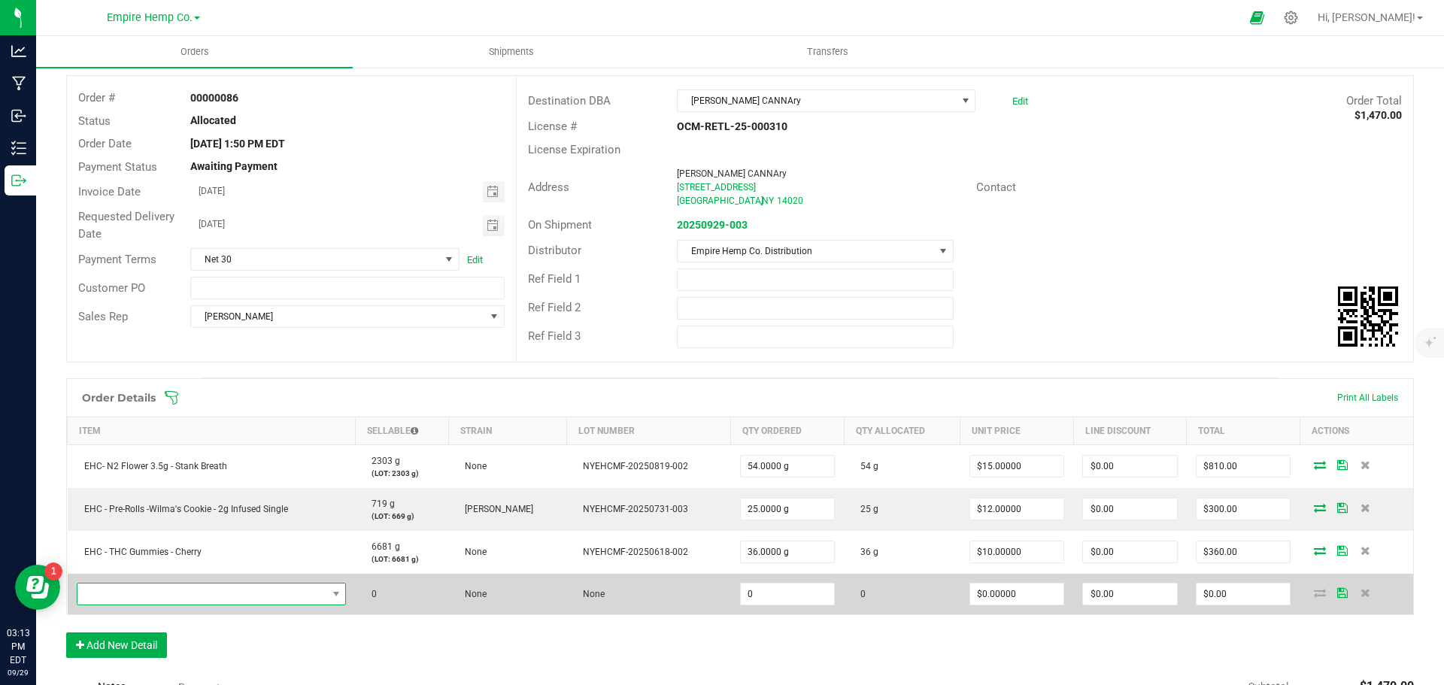
click at [135, 594] on span "NO DATA FOUND" at bounding box center [202, 594] width 250 height 21
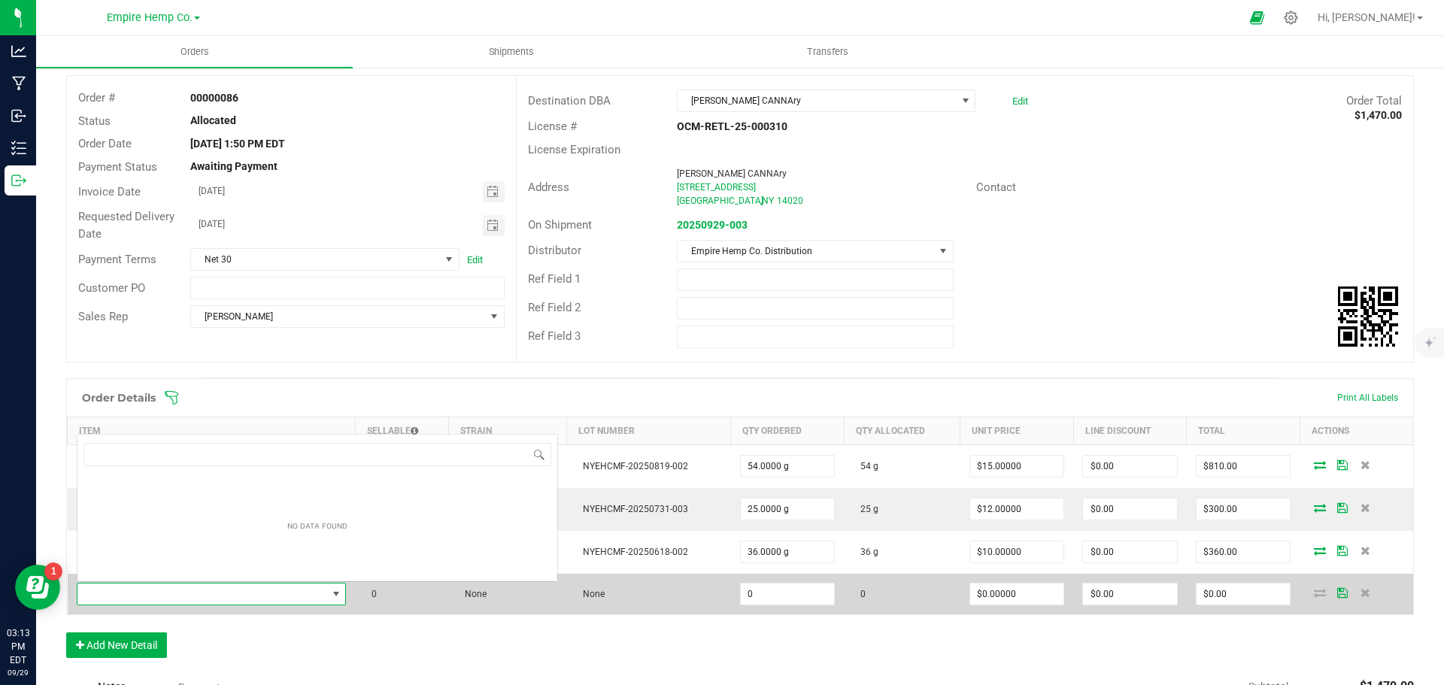
scroll to position [23, 264]
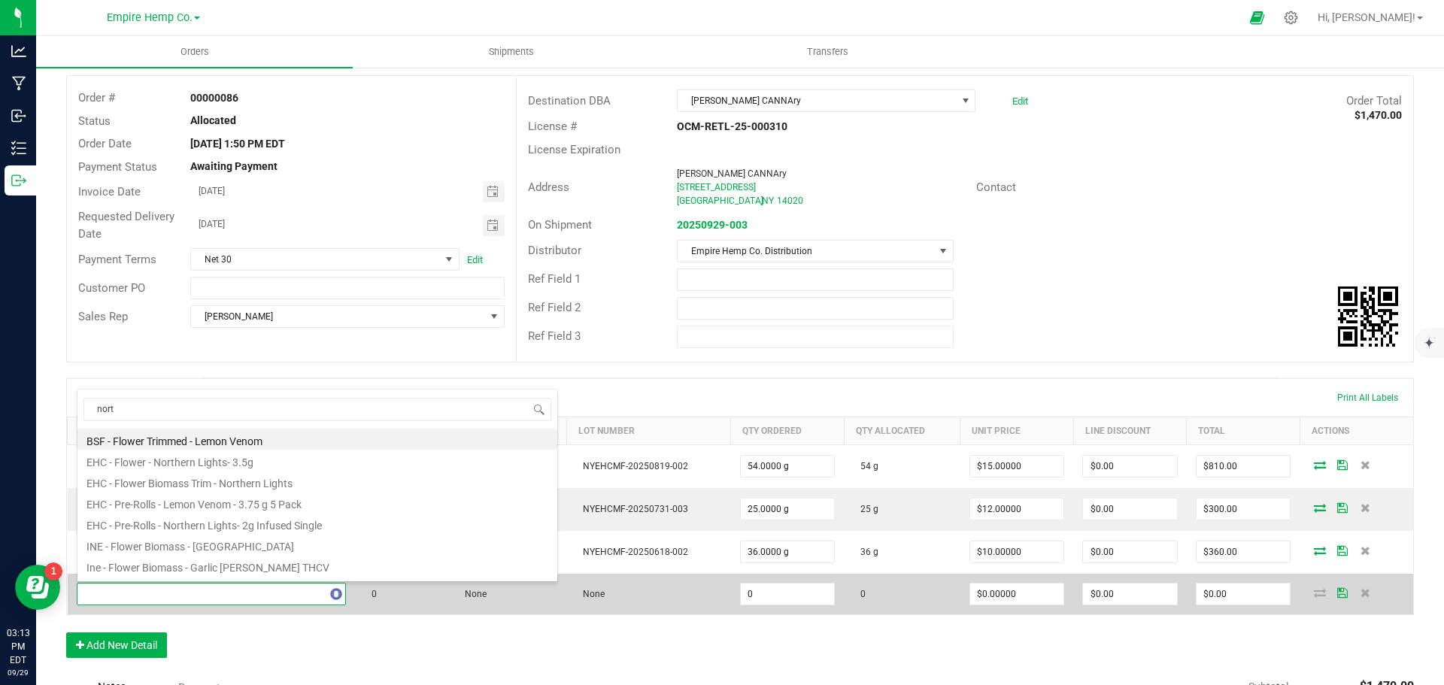
type input "north"
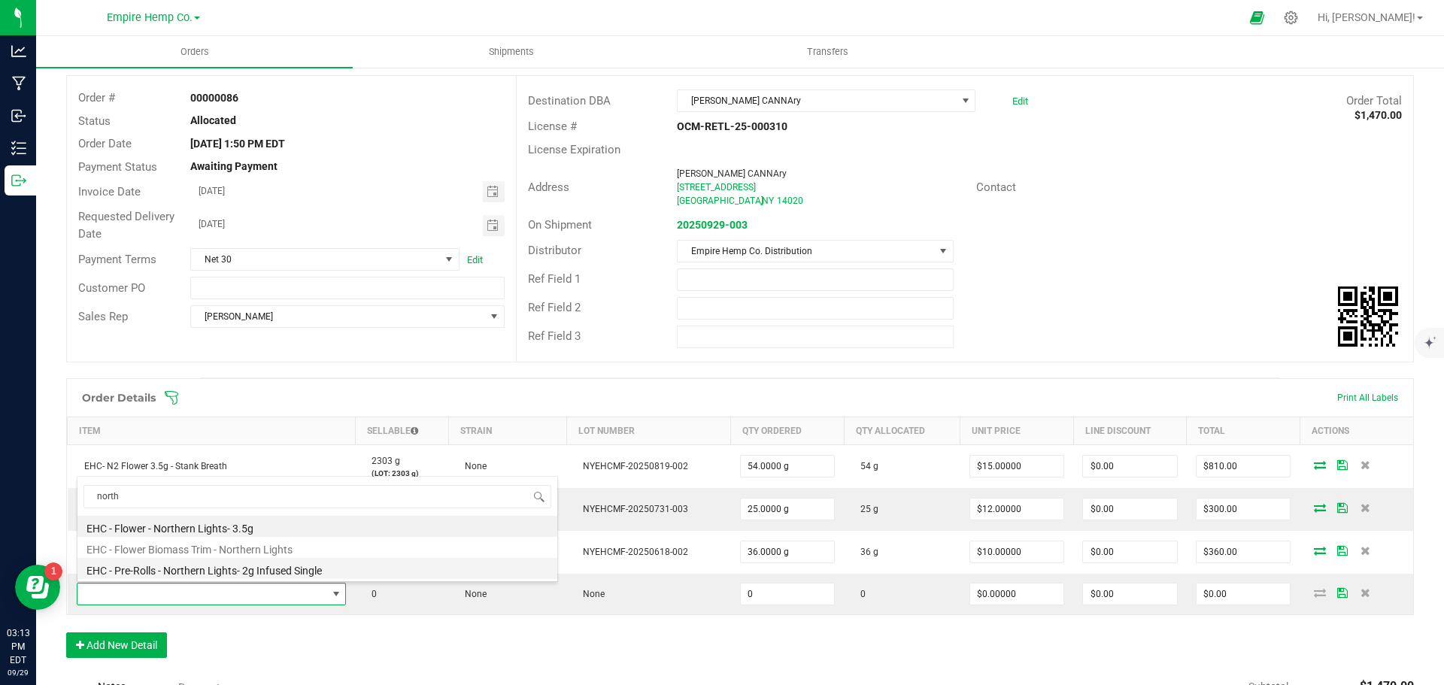
click at [161, 570] on li "EHC - Pre-Rolls - Northern Lights- 2g Infused Single" at bounding box center [317, 568] width 480 height 21
type input "0.0000 g"
type input "$12.00000"
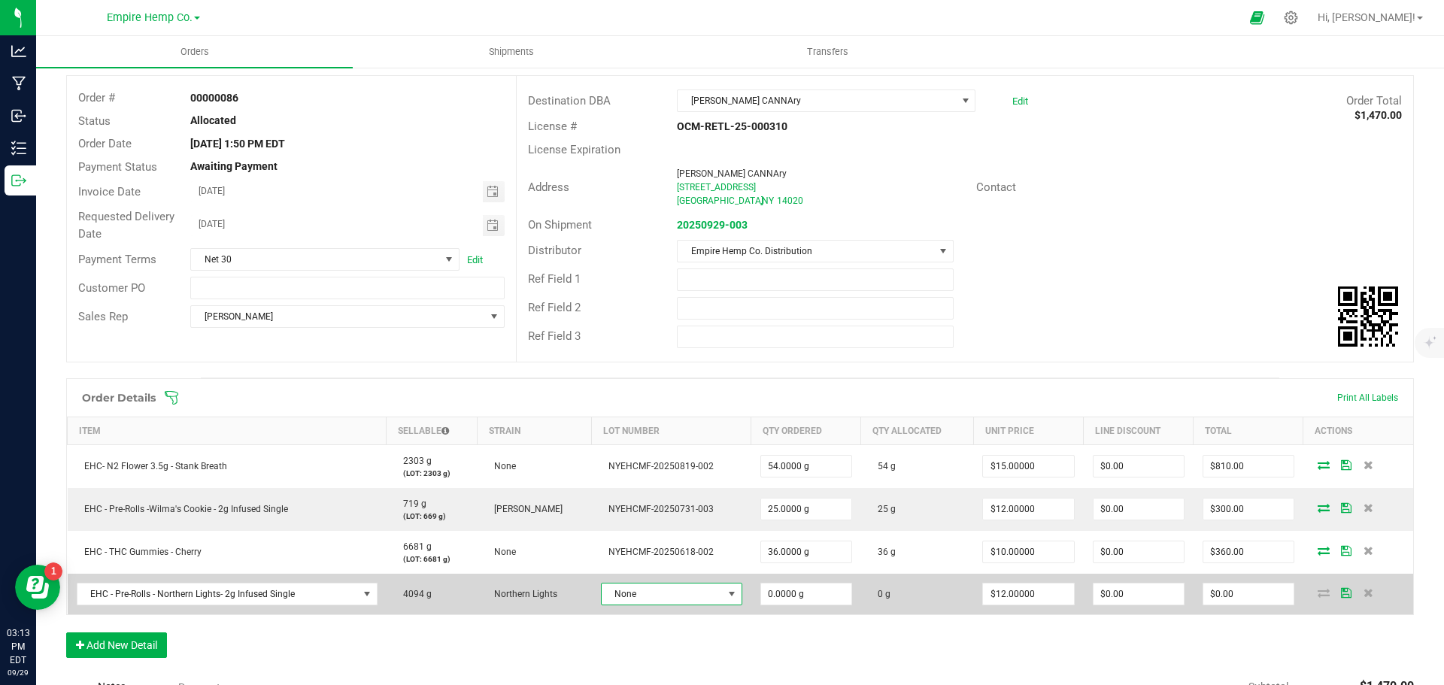
click at [662, 595] on span "None" at bounding box center [662, 594] width 121 height 21
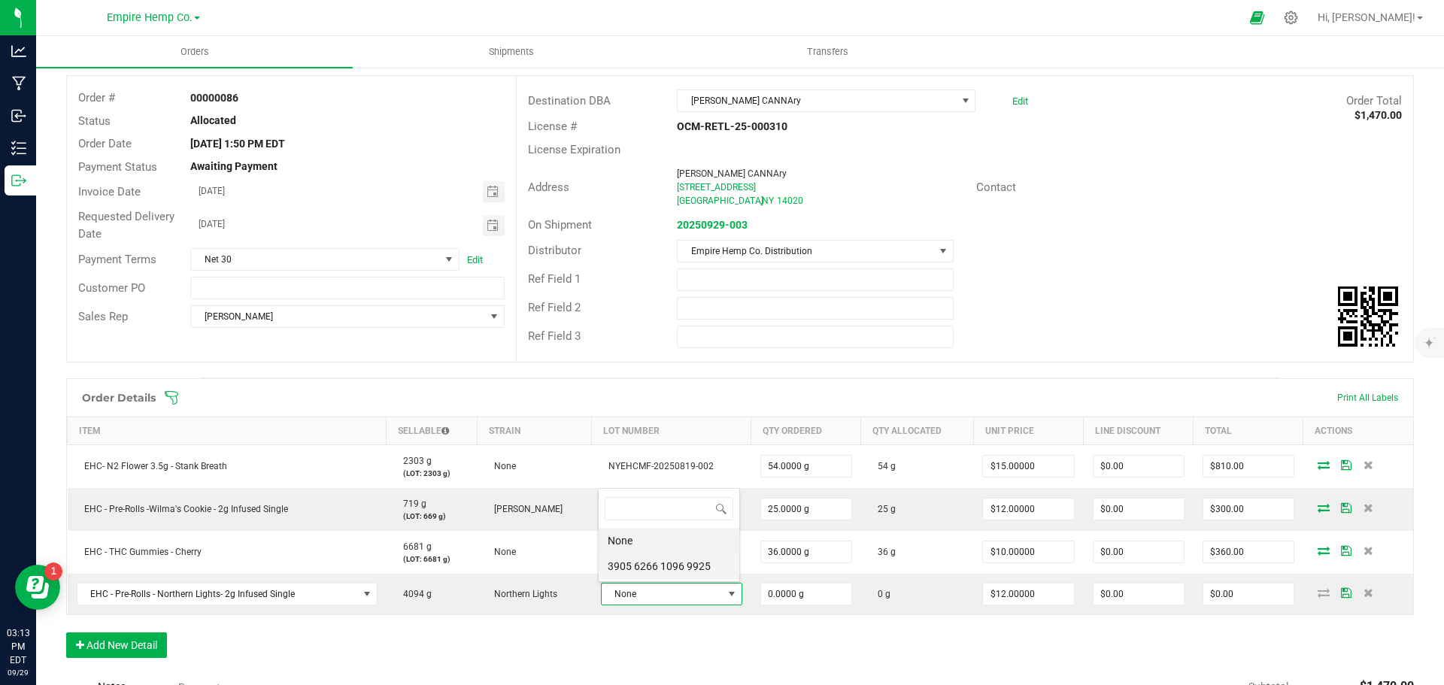
click at [672, 569] on 9925 "3905 6266 1096 9925" at bounding box center [669, 567] width 141 height 26
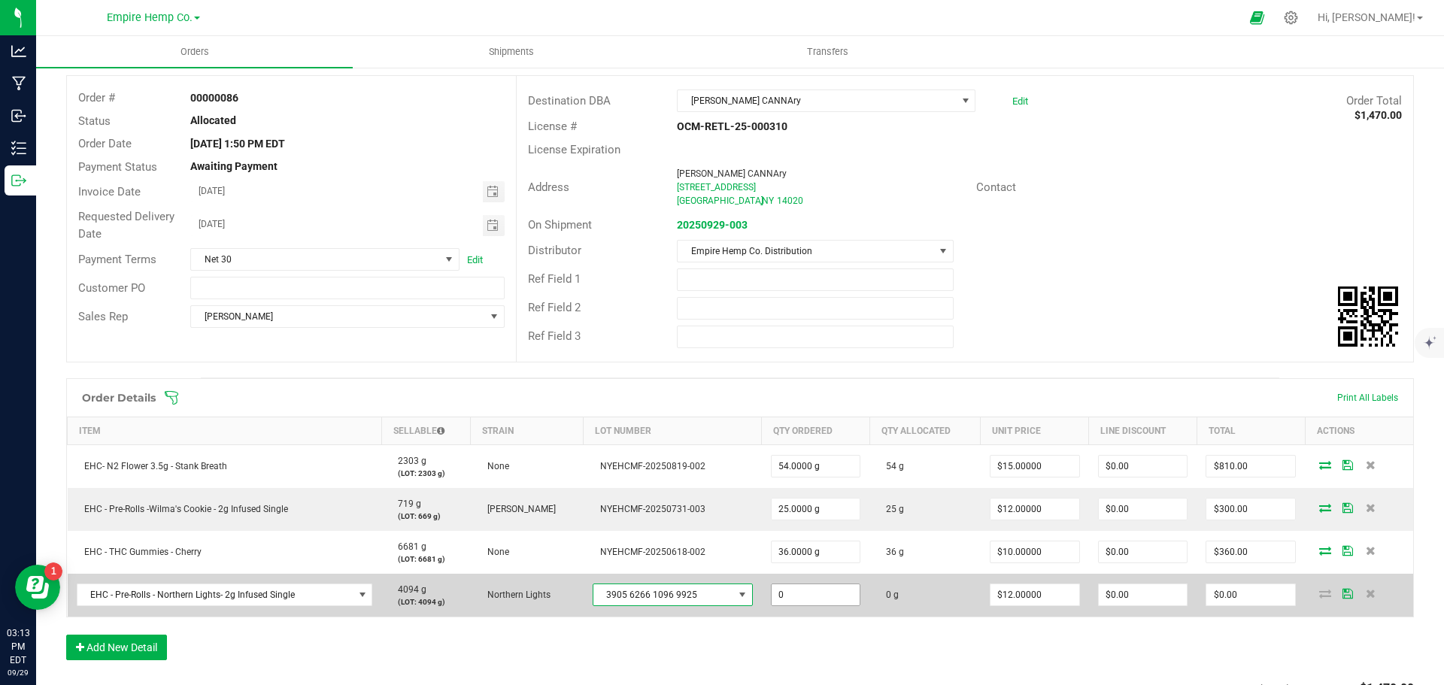
click at [792, 600] on input "0" at bounding box center [816, 595] width 89 height 21
type input "40.0000 g"
type input "12"
type input "$480.00"
click at [1322, 591] on span at bounding box center [1325, 593] width 23 height 9
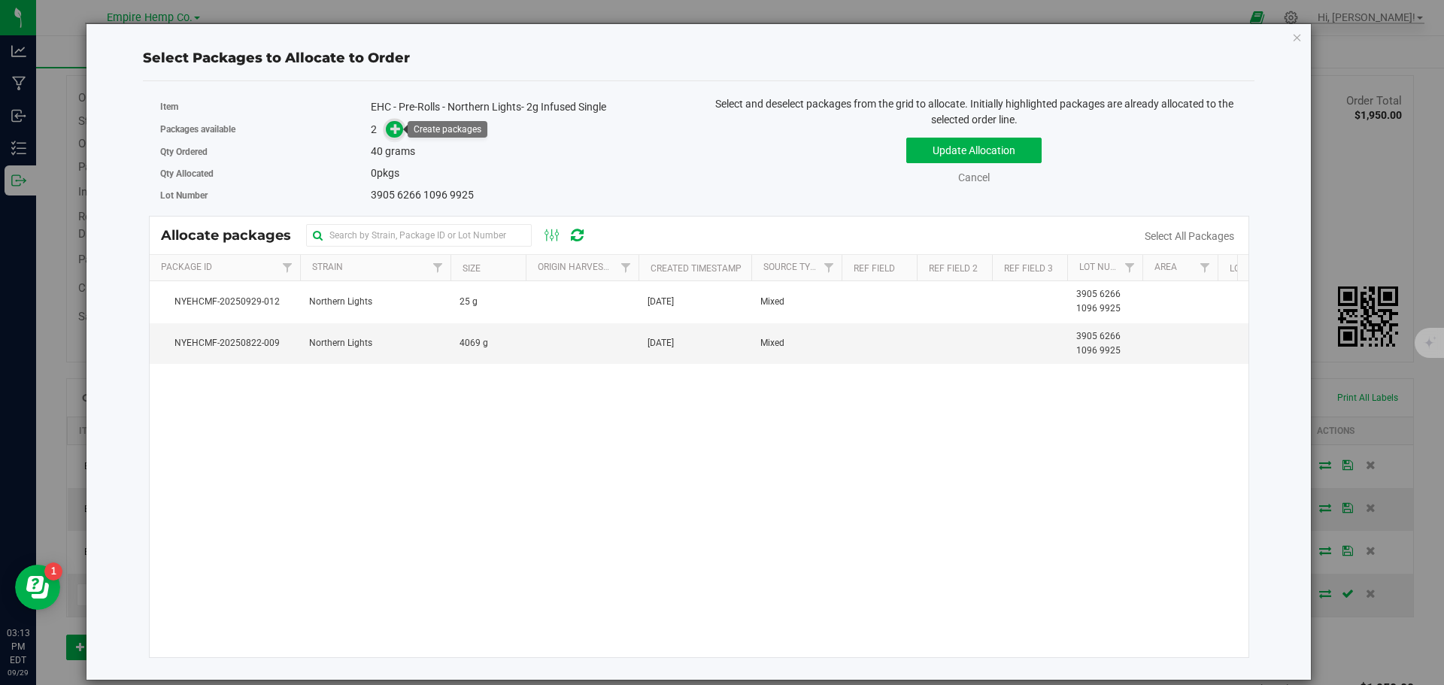
click at [394, 131] on icon at bounding box center [395, 128] width 11 height 11
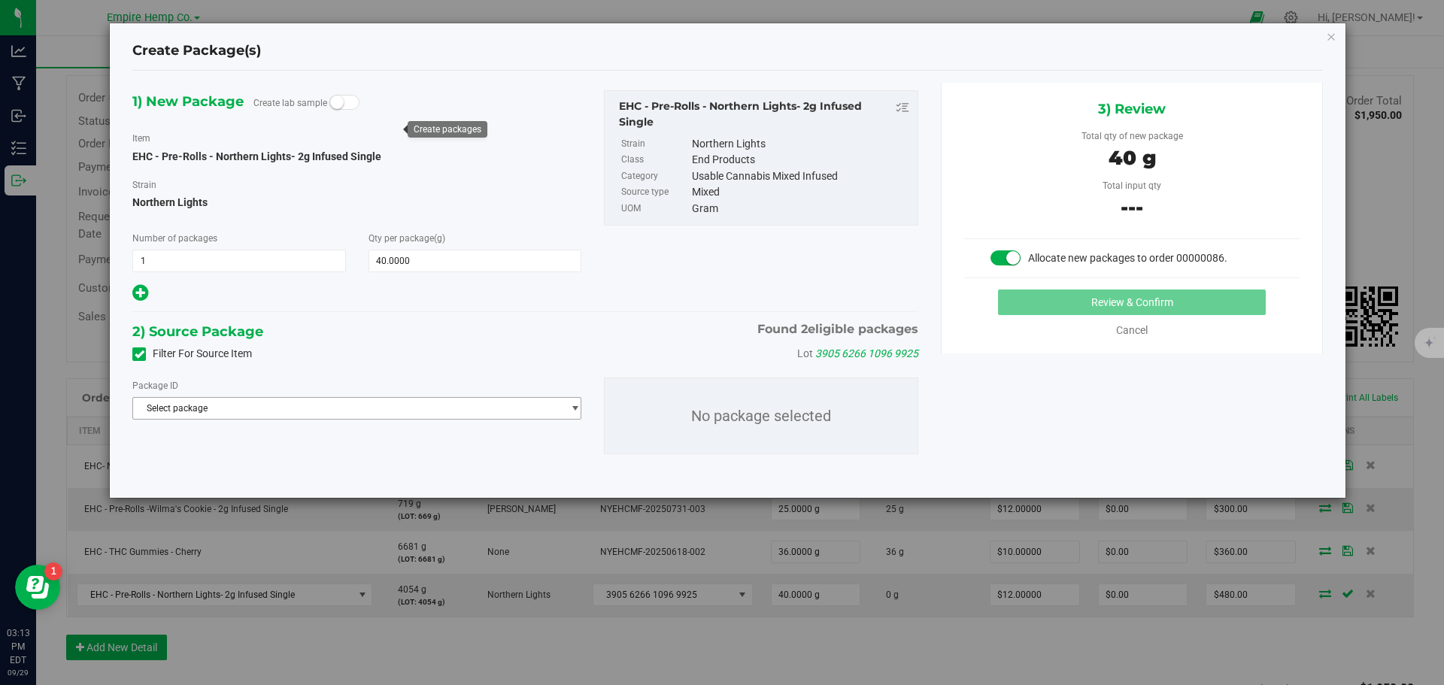
click at [326, 413] on span "Select package" at bounding box center [347, 408] width 429 height 21
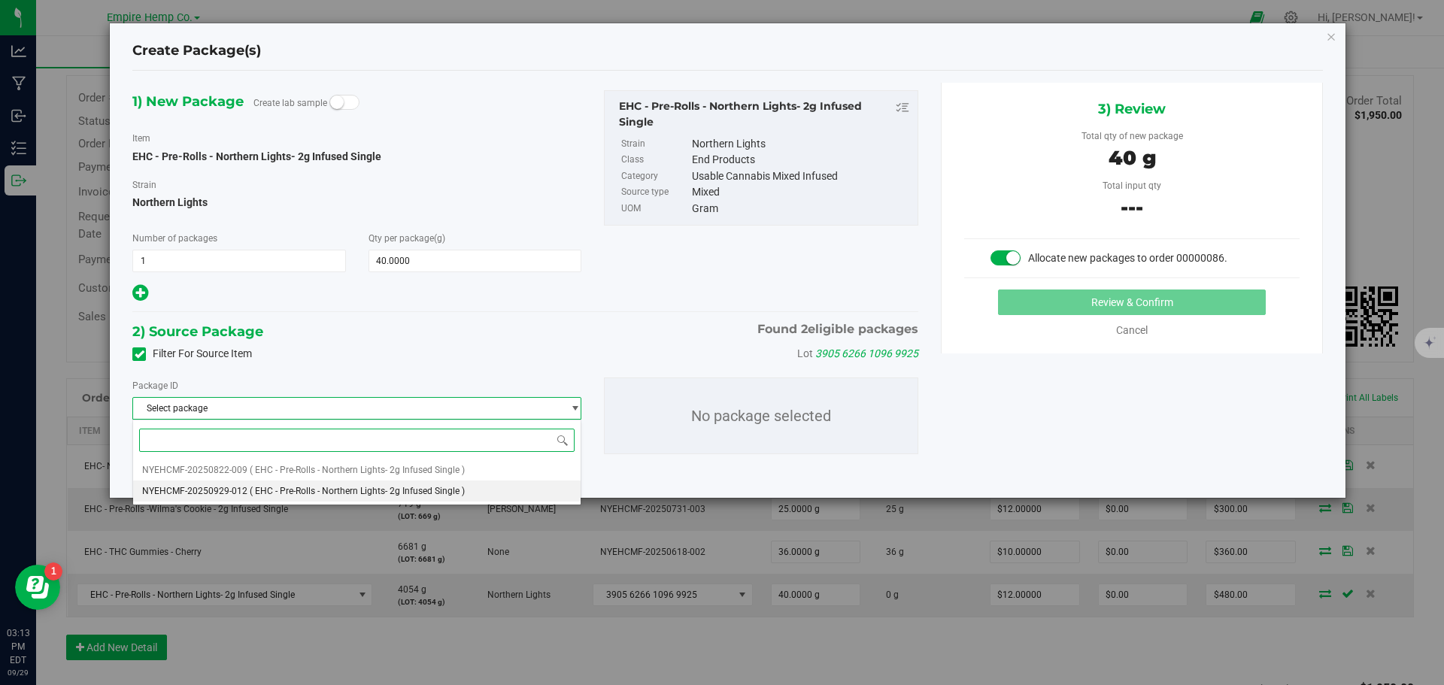
click at [302, 488] on span "( EHC - Pre-Rolls - Northern Lights- 2g Infused Single )" at bounding box center [357, 491] width 215 height 11
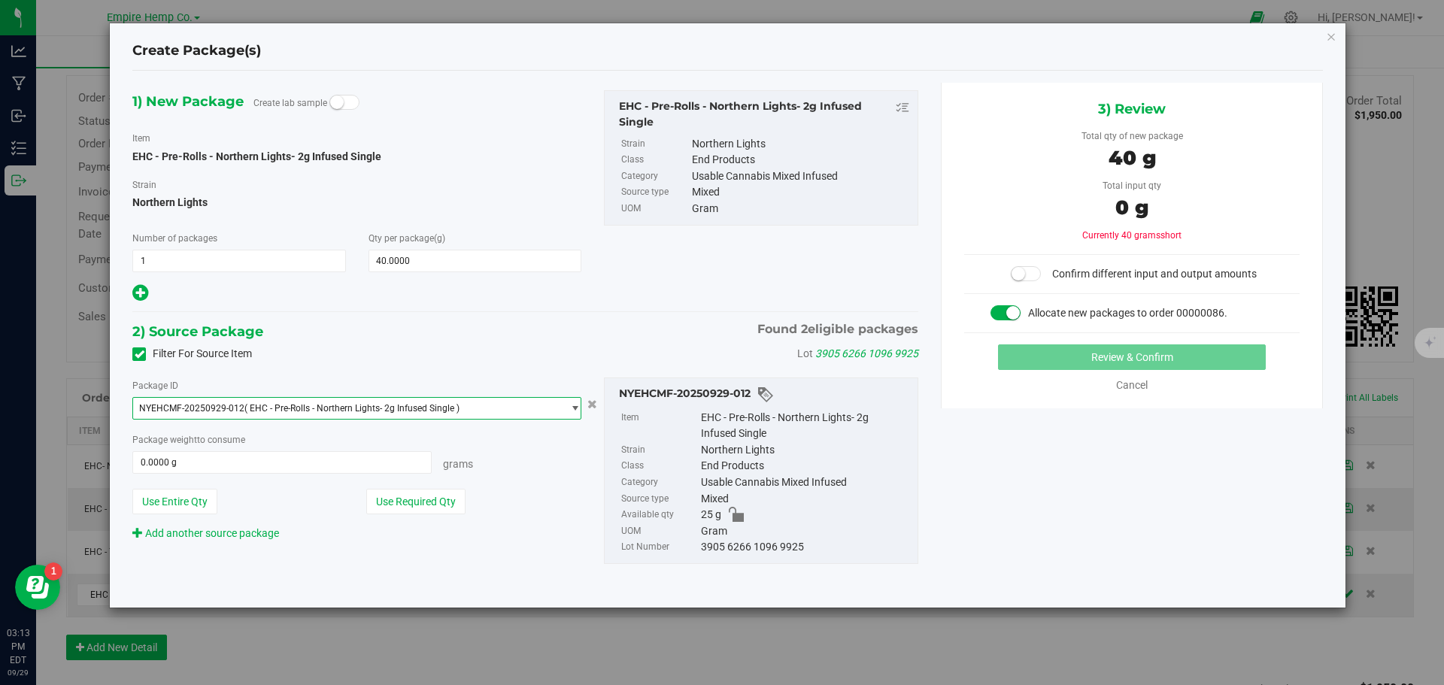
click at [403, 410] on span "( EHC - Pre-Rolls - Northern Lights- 2g Infused Single )" at bounding box center [351, 408] width 215 height 11
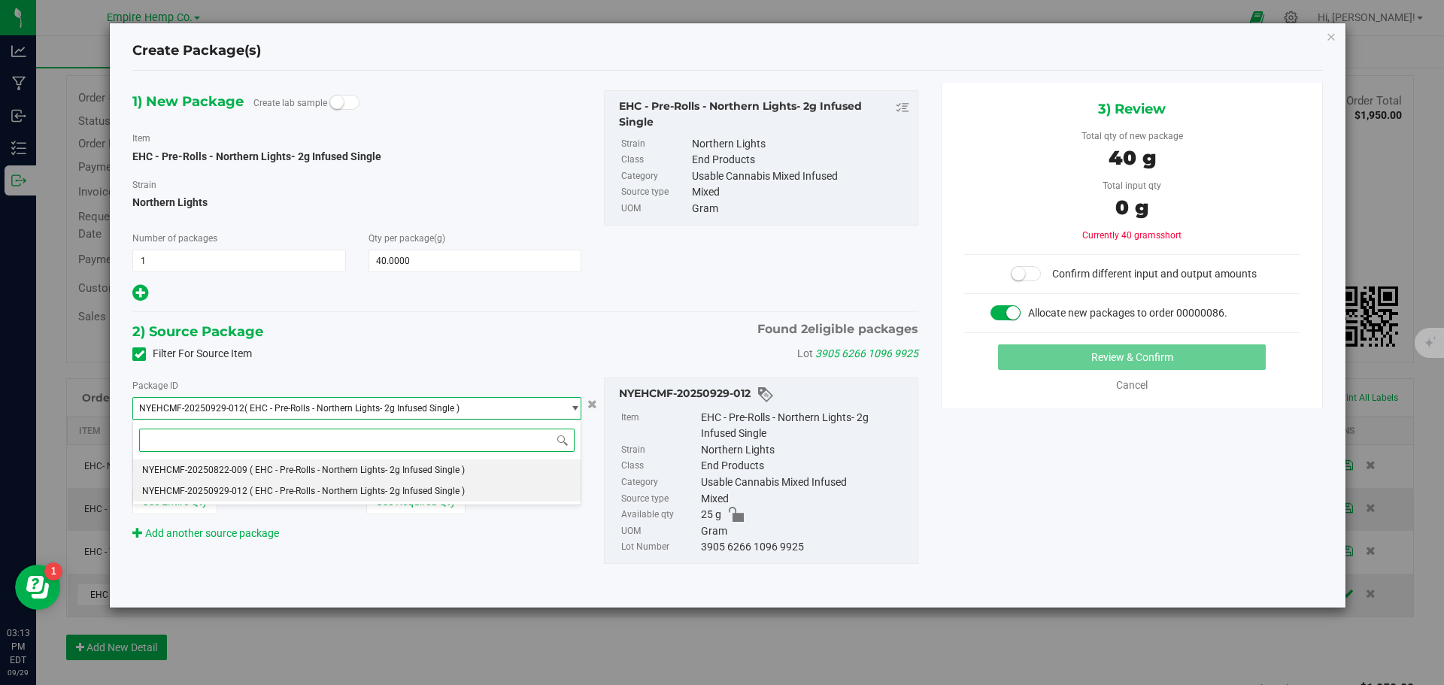
click at [376, 466] on span "( EHC - Pre-Rolls - Northern Lights- 2g Infused Single )" at bounding box center [357, 470] width 215 height 11
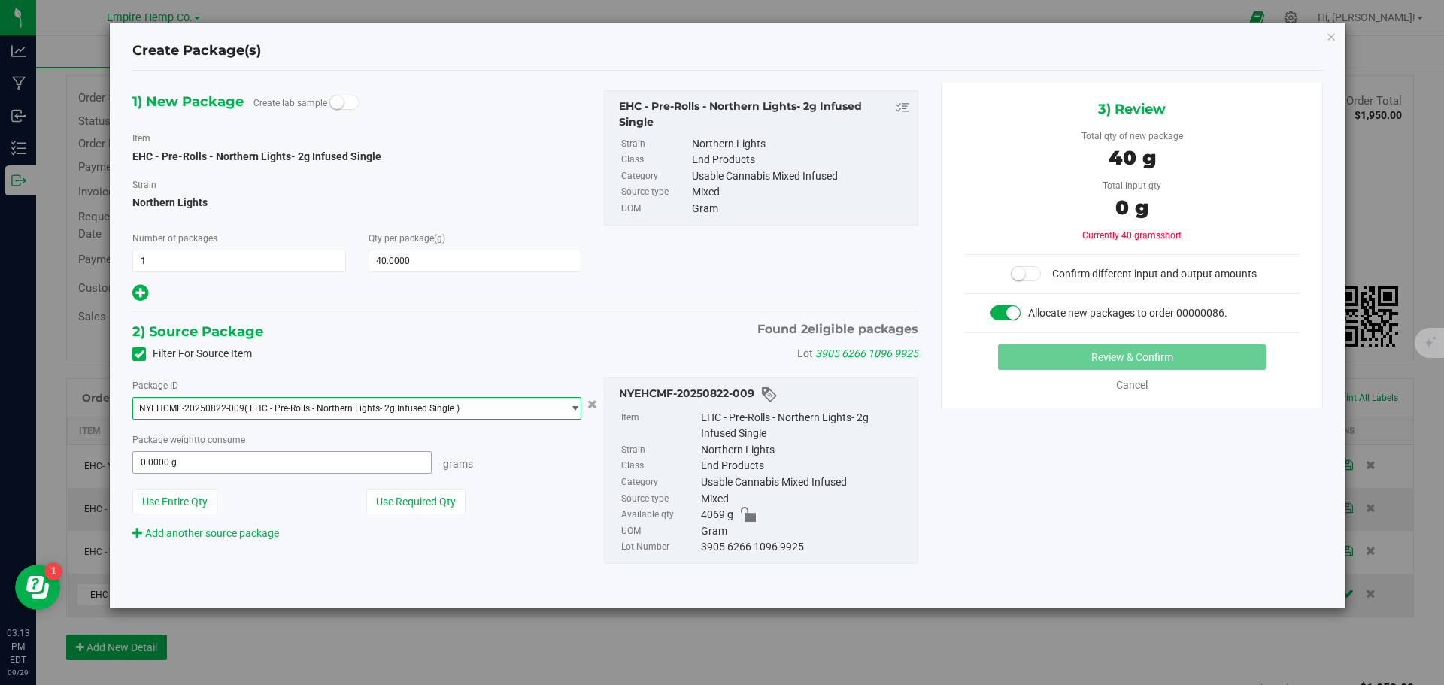
click at [339, 460] on span "0.0000 g 0" at bounding box center [281, 462] width 299 height 23
type input "40"
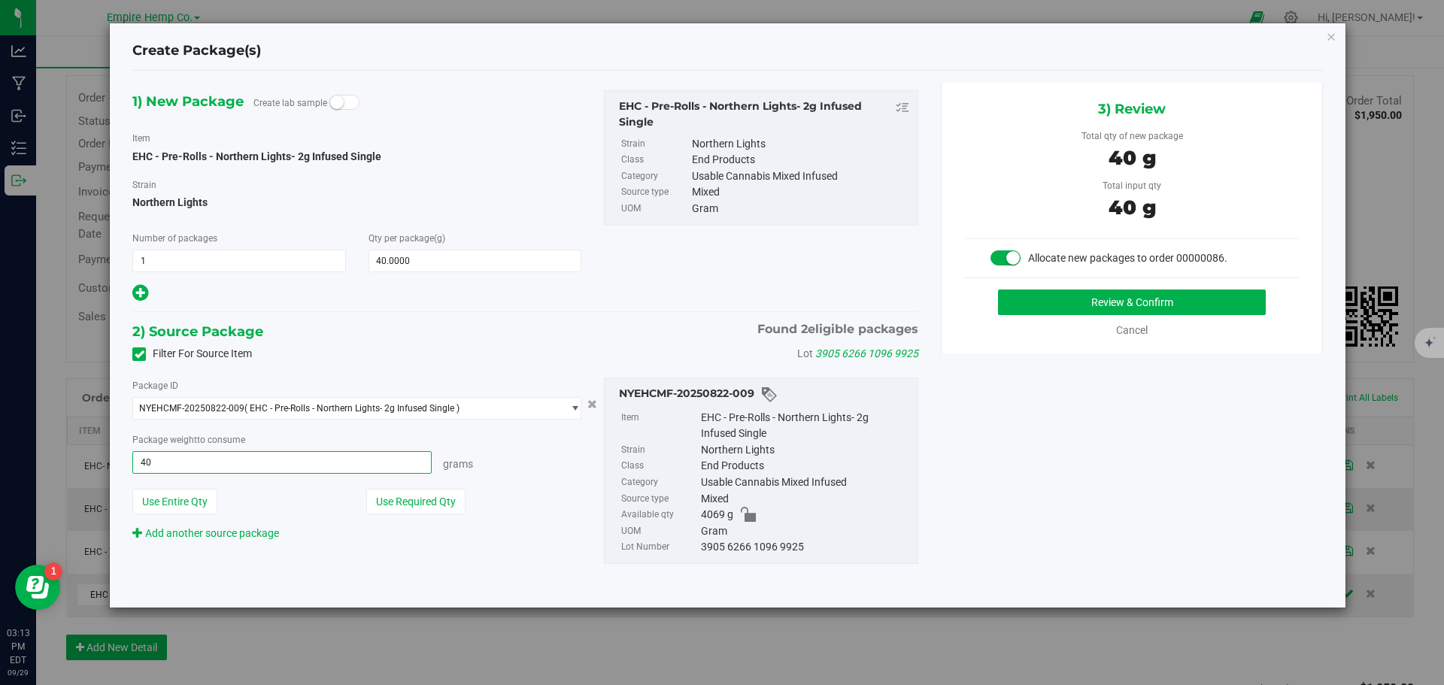
click at [998, 290] on button "Review & Confirm" at bounding box center [1132, 303] width 268 height 26
type input "40.0000 g"
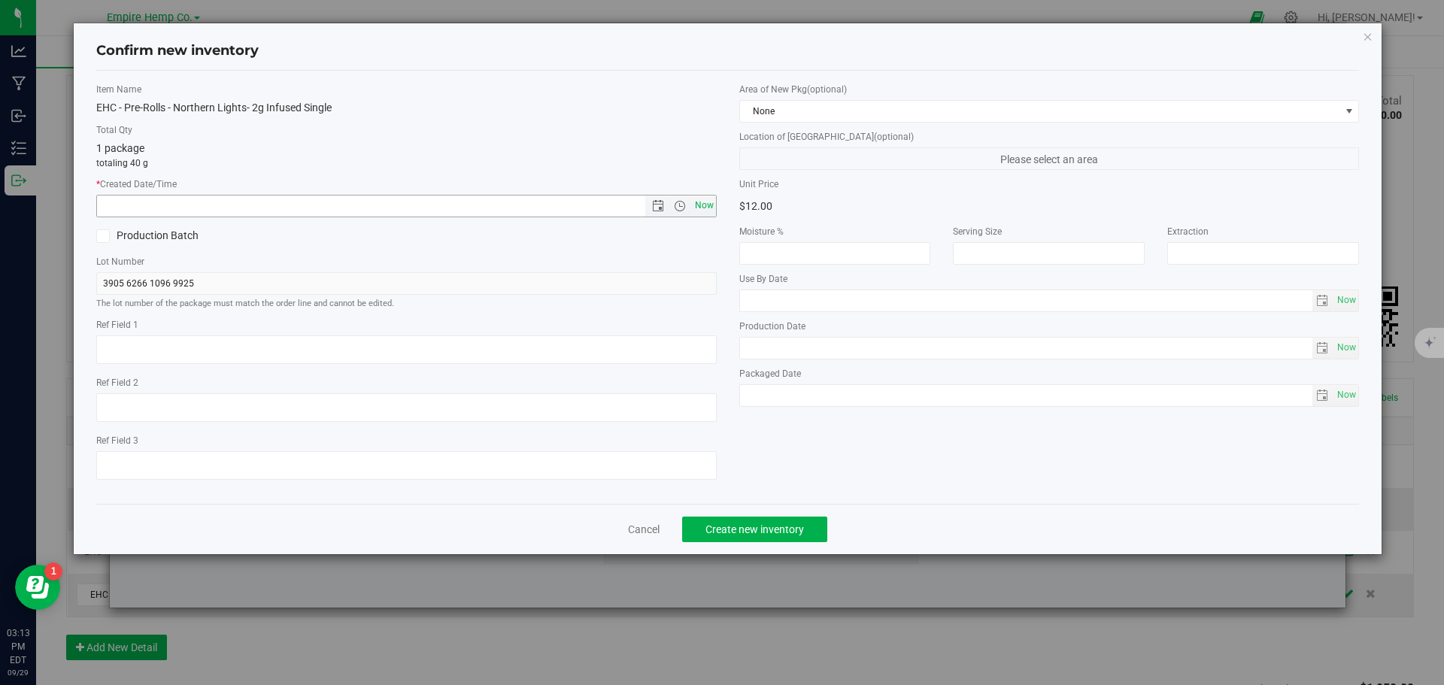
click at [699, 202] on span "Now" at bounding box center [704, 206] width 26 height 22
type input "[DATE] 3:13 PM"
click at [780, 533] on span "Create new inventory" at bounding box center [755, 530] width 99 height 12
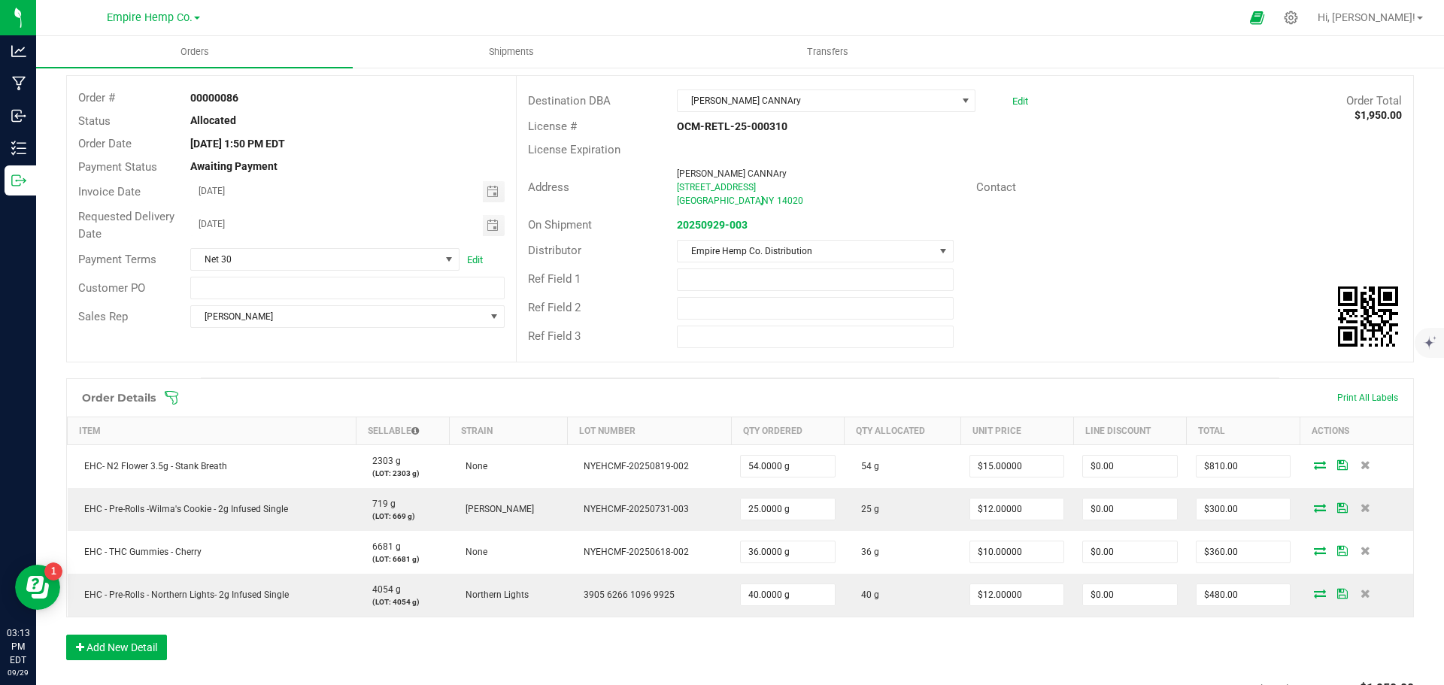
click at [1351, 396] on span at bounding box center [838, 397] width 1348 height 15
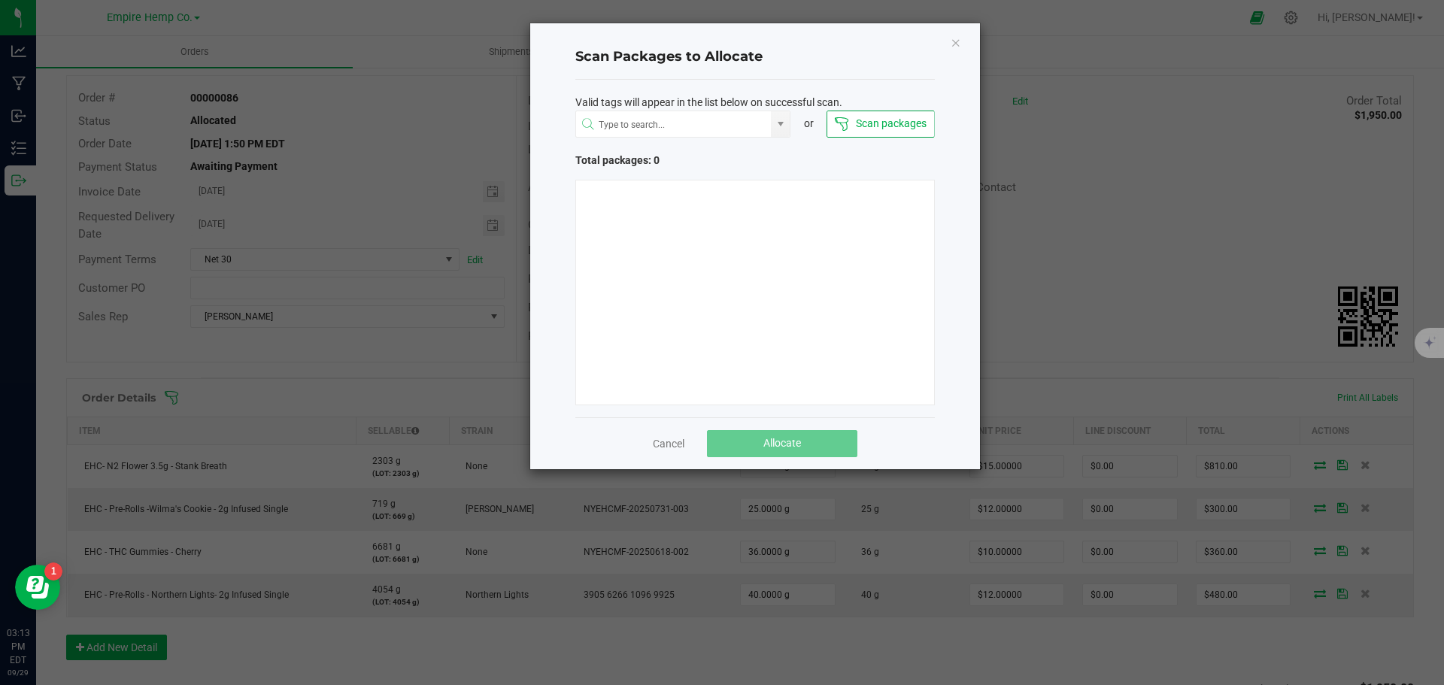
click at [666, 435] on div "Cancel Allocate" at bounding box center [755, 444] width 360 height 52
click at [666, 441] on link "Cancel" at bounding box center [669, 443] width 32 height 15
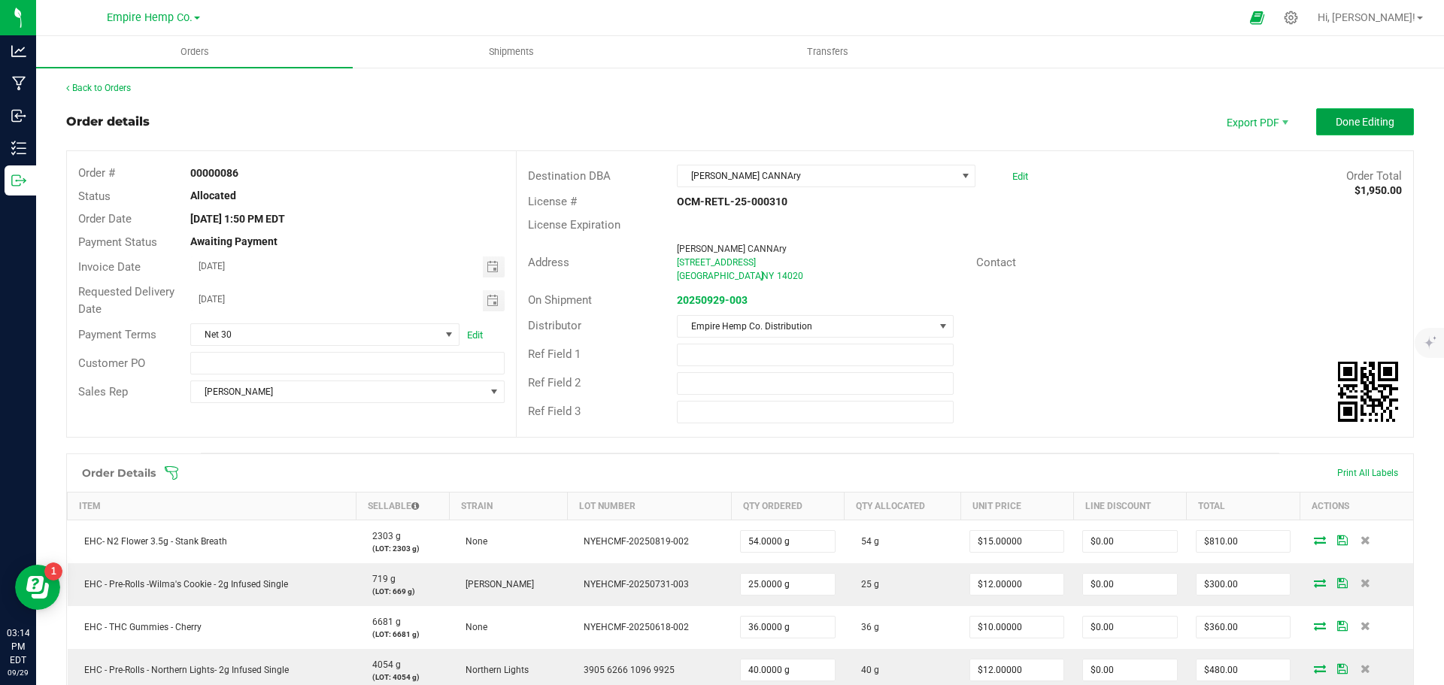
click at [1338, 125] on span "Done Editing" at bounding box center [1365, 122] width 59 height 12
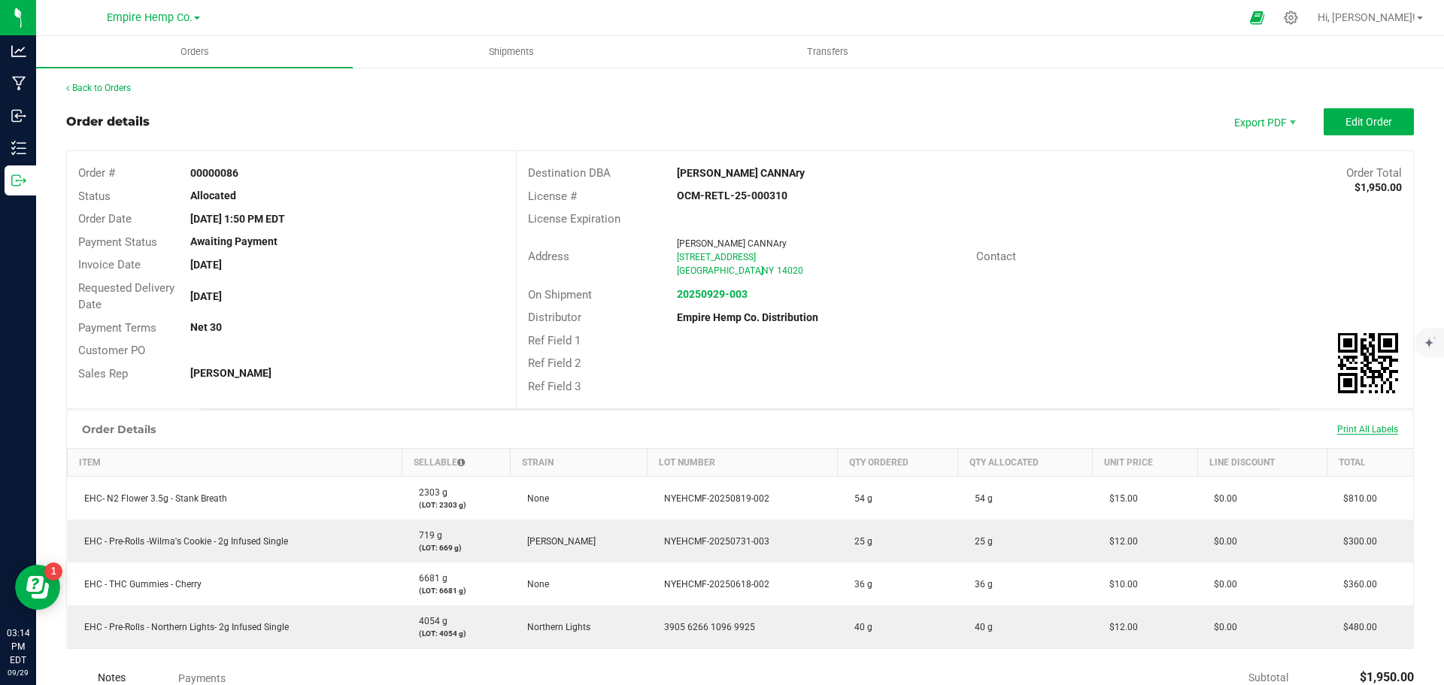
click at [1362, 427] on span "Print All Labels" at bounding box center [1368, 429] width 61 height 11
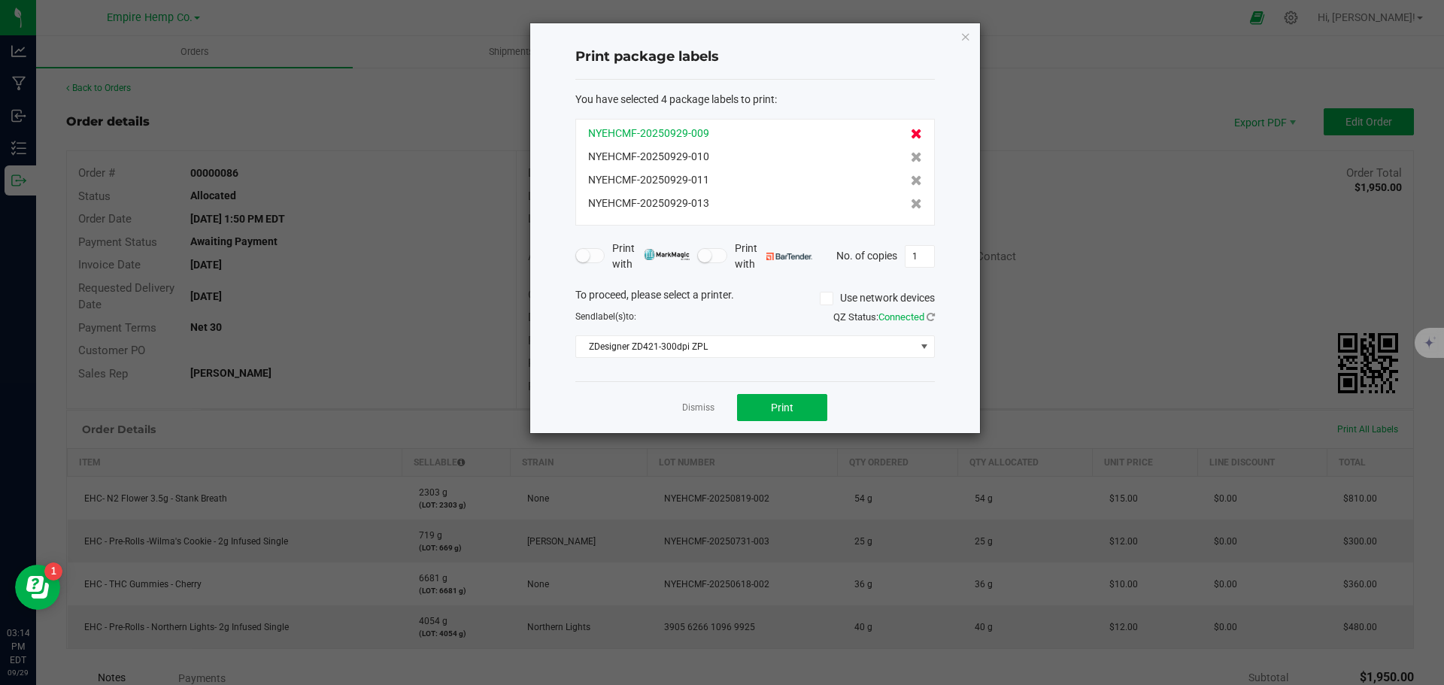
click at [911, 133] on icon at bounding box center [916, 134] width 11 height 11
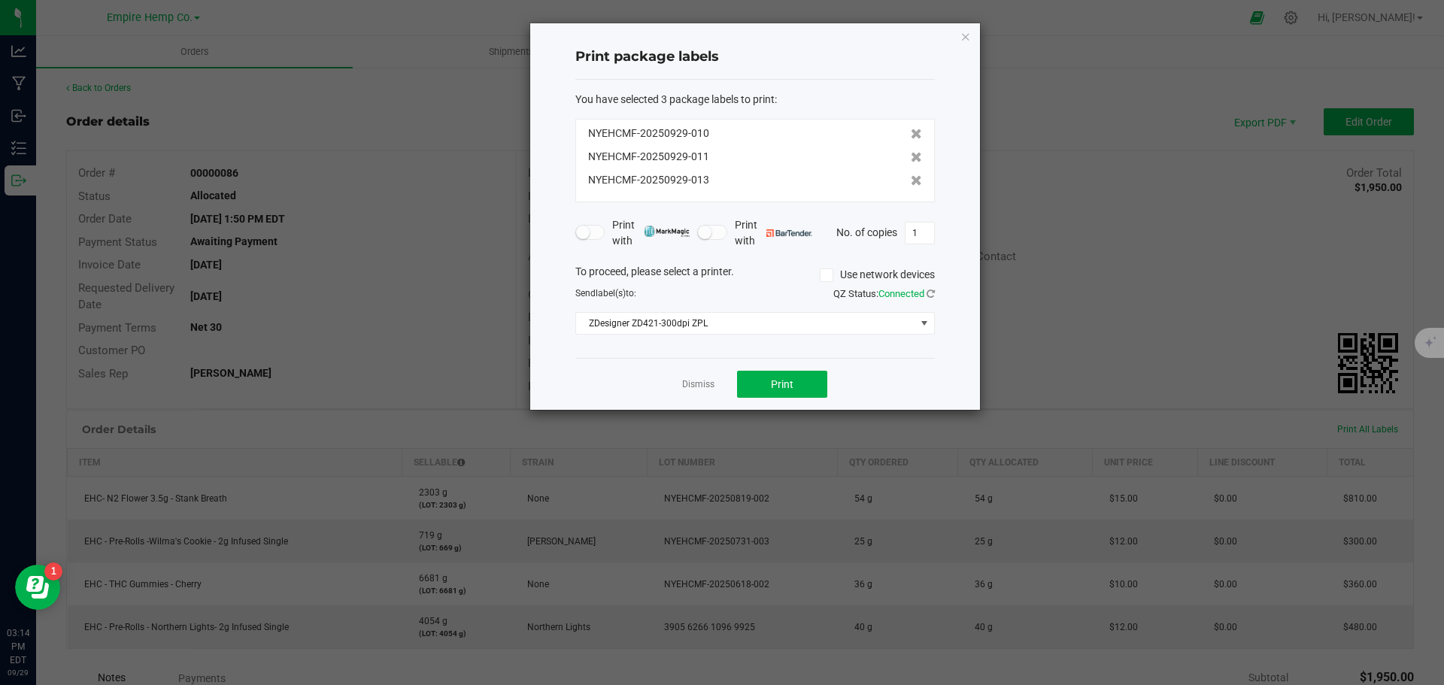
click at [911, 133] on icon at bounding box center [916, 134] width 11 height 11
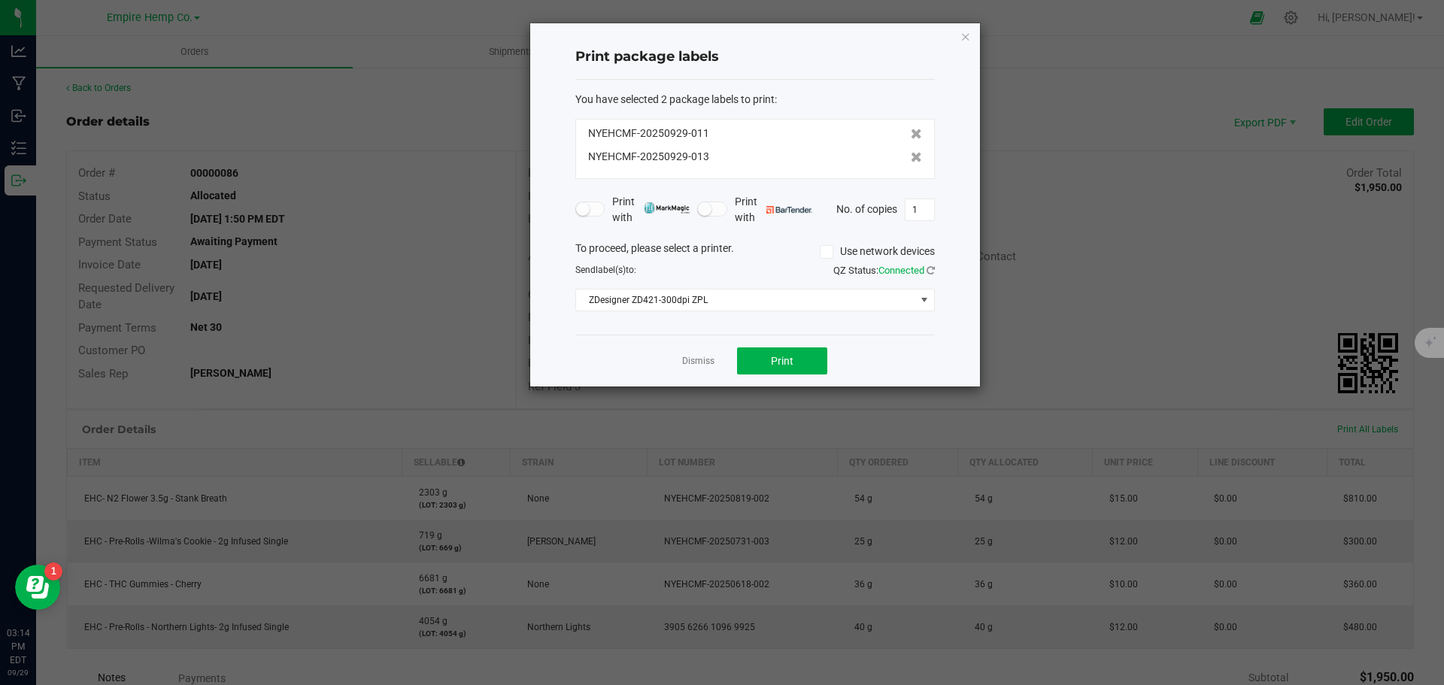
click at [911, 133] on icon at bounding box center [916, 134] width 11 height 11
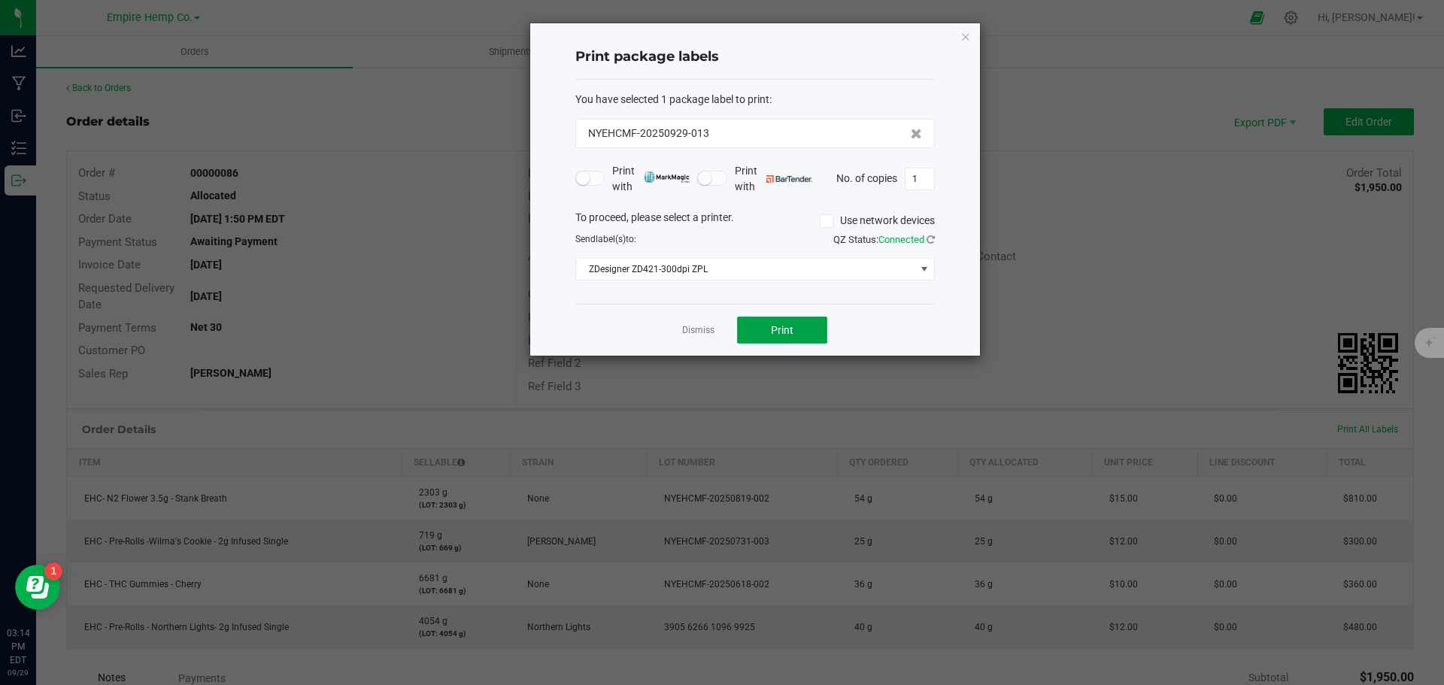
click at [810, 329] on button "Print" at bounding box center [782, 330] width 90 height 27
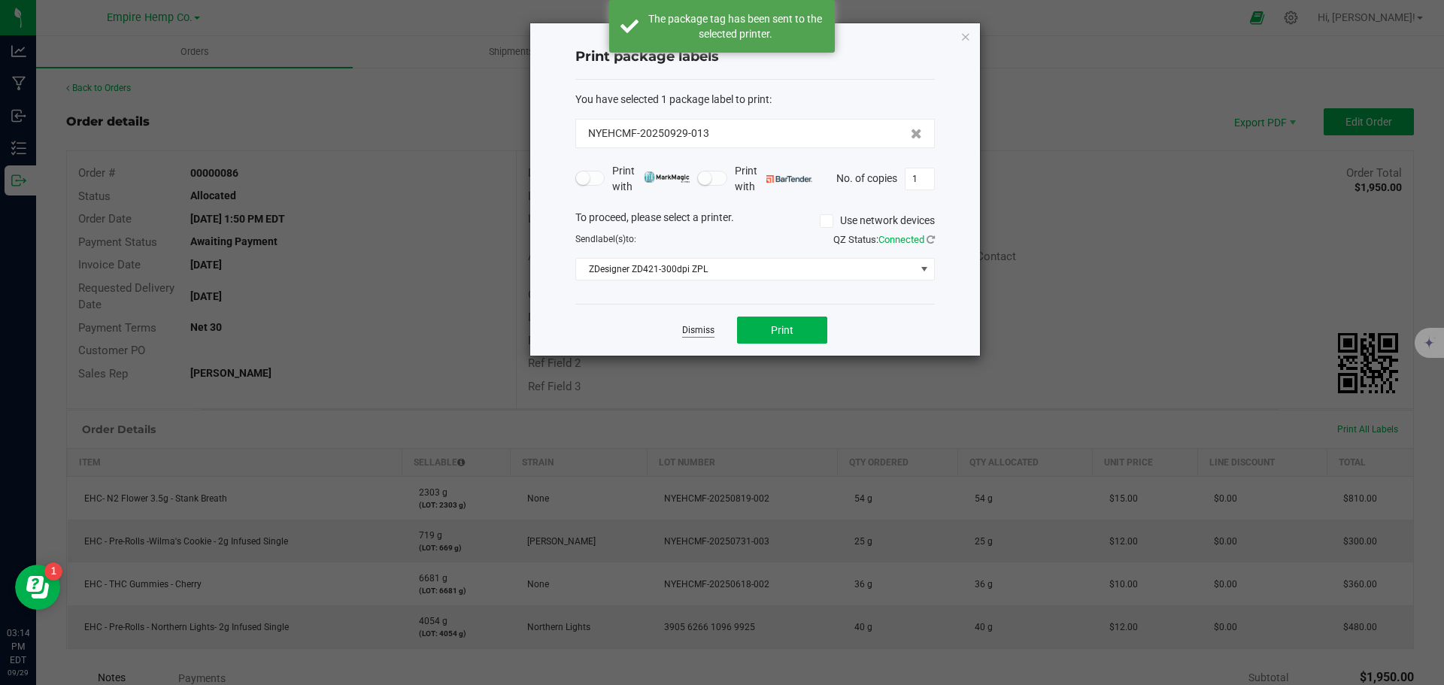
click at [694, 329] on link "Dismiss" at bounding box center [698, 330] width 32 height 13
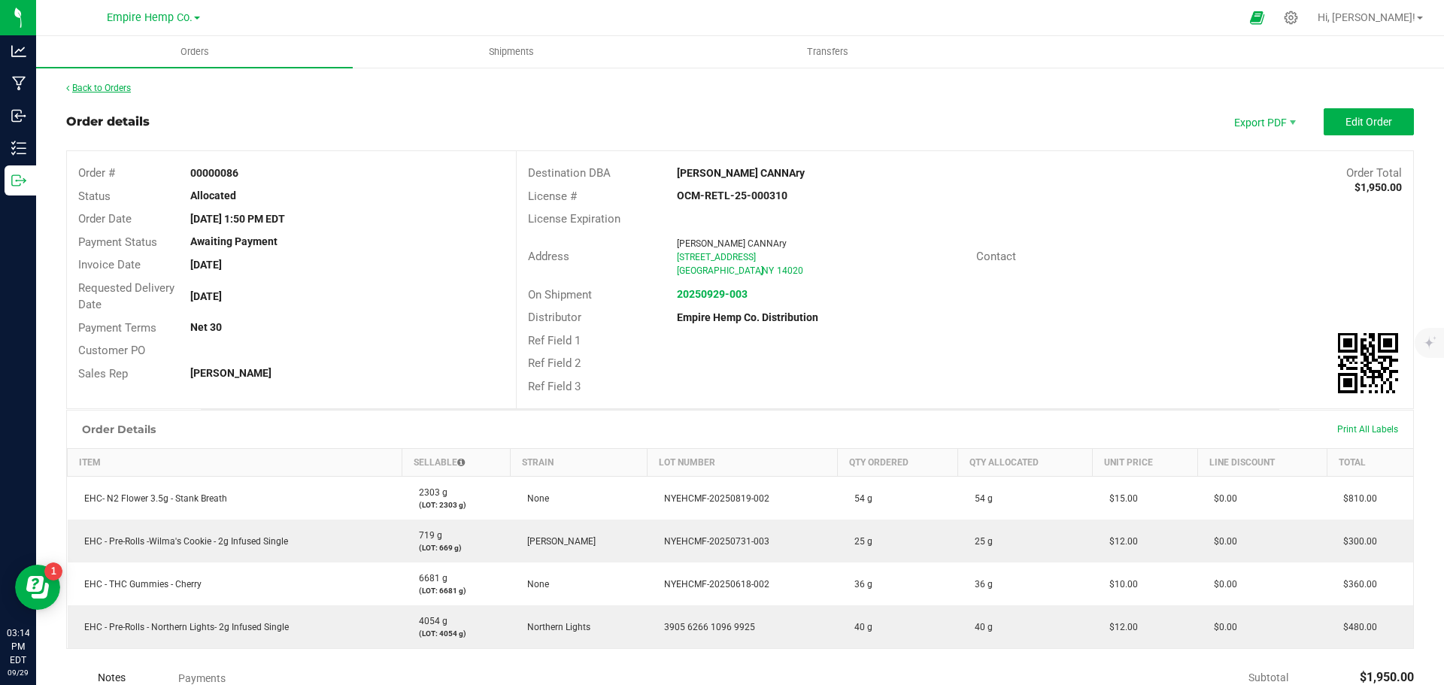
click at [103, 88] on link "Back to Orders" at bounding box center [98, 88] width 65 height 11
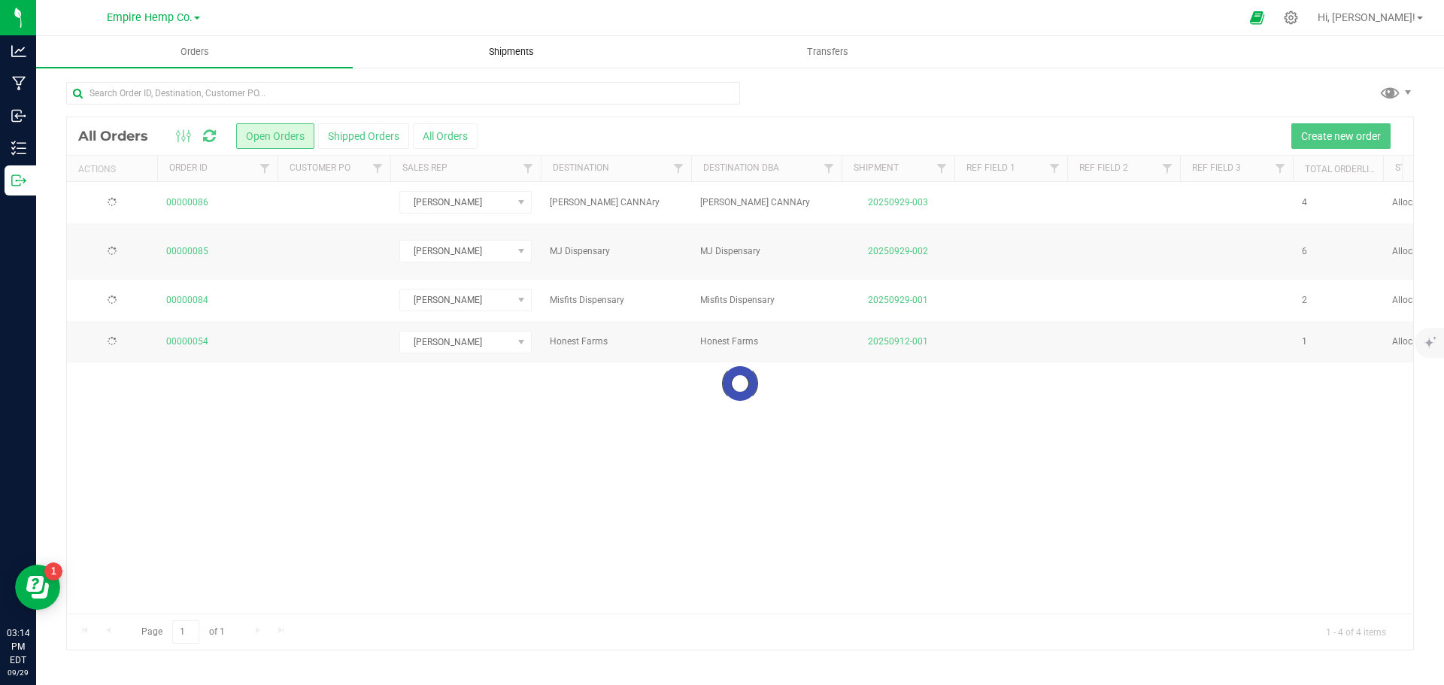
click at [481, 53] on span "Shipments" at bounding box center [512, 52] width 86 height 14
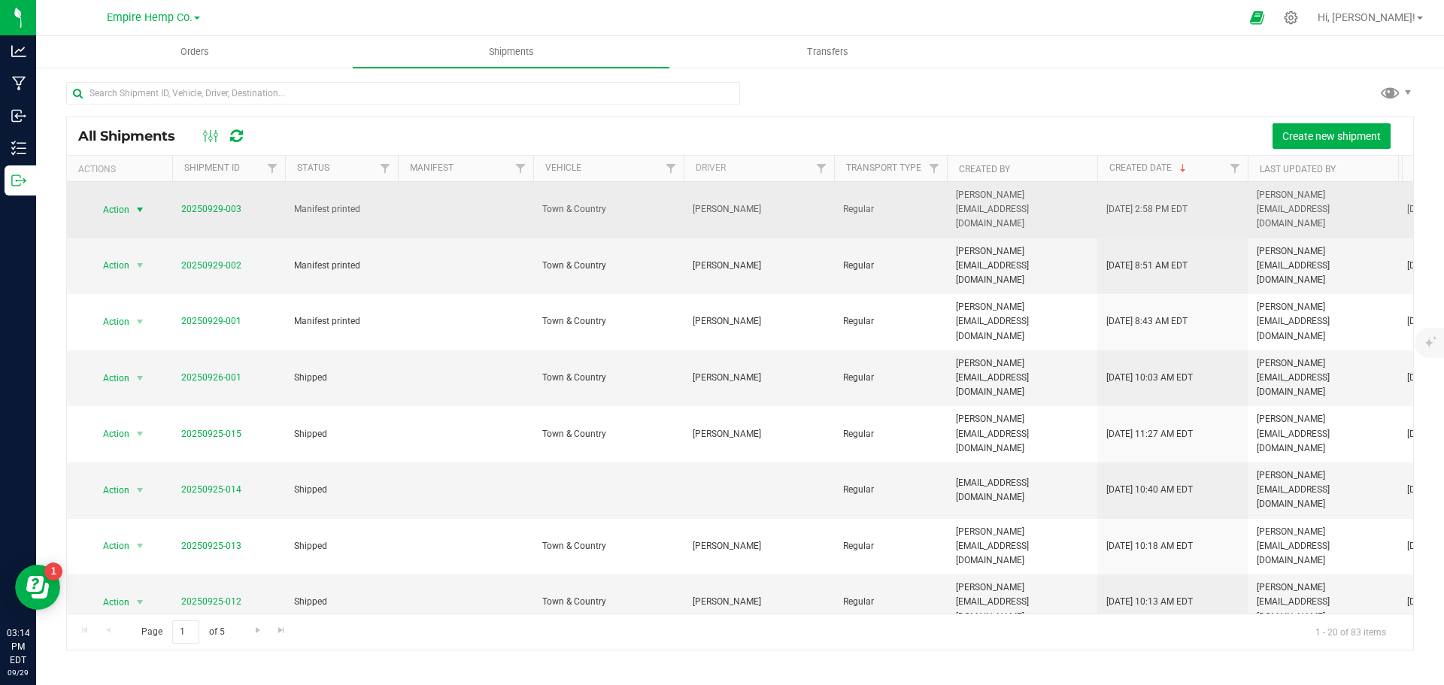
click at [132, 199] on span "select" at bounding box center [140, 209] width 19 height 21
click at [141, 204] on span "select" at bounding box center [140, 210] width 12 height 12
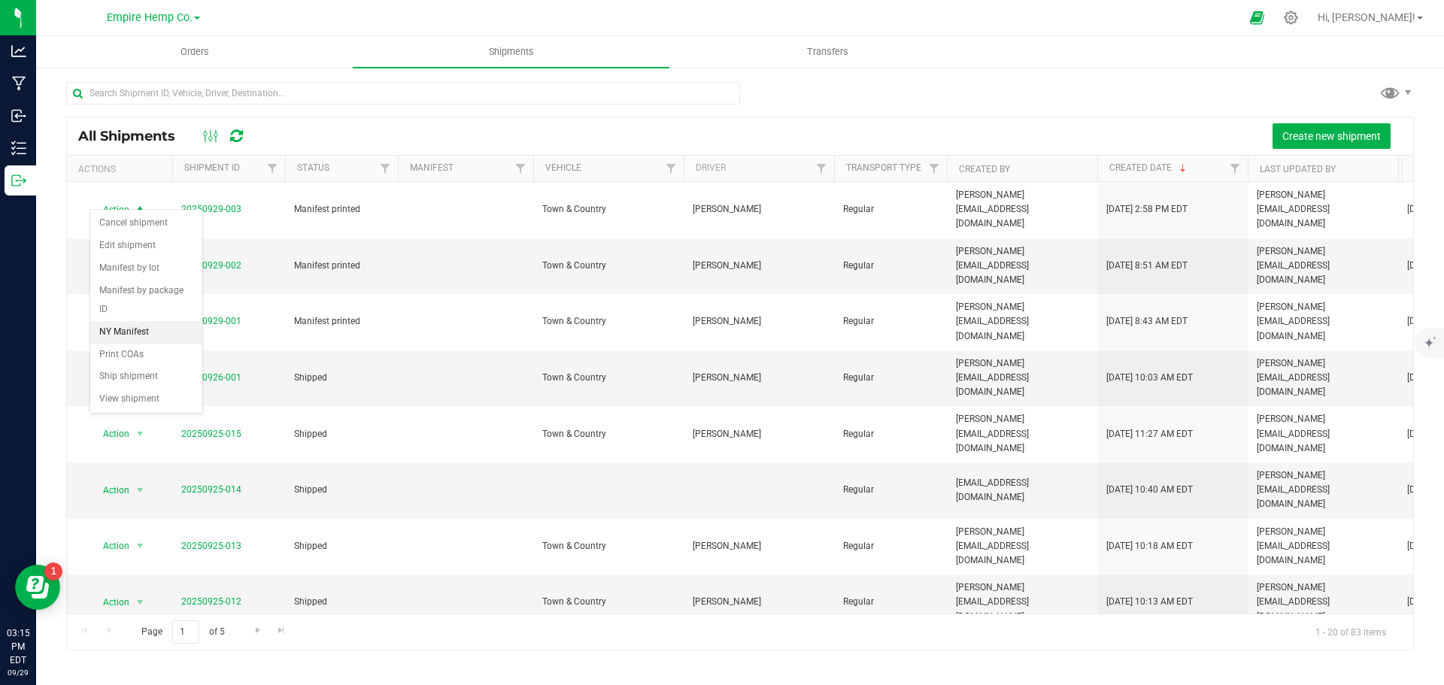
click at [141, 321] on li "NY Manifest" at bounding box center [146, 332] width 112 height 23
